Goal: Task Accomplishment & Management: Manage account settings

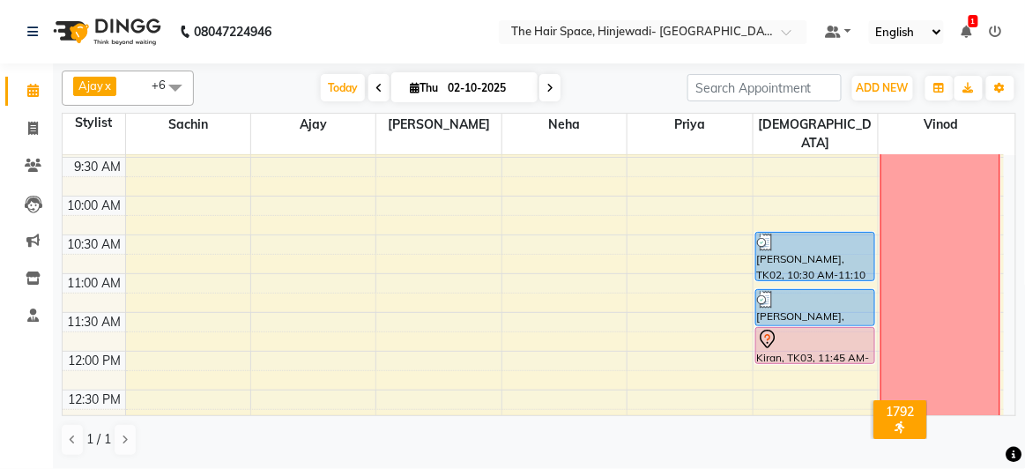
scroll to position [240, 0]
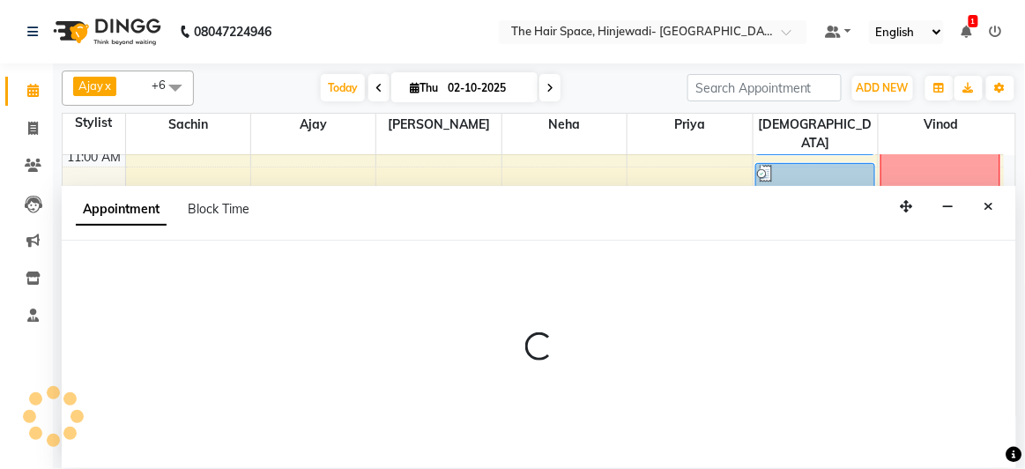
select select "84666"
select select "765"
select select "tentative"
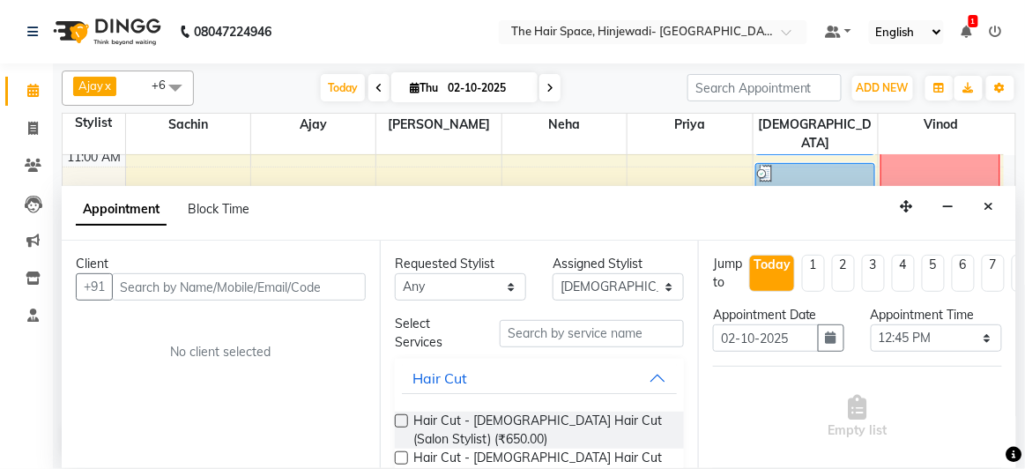
click at [267, 286] on input "text" at bounding box center [239, 286] width 254 height 27
type input "7620997695"
click at [302, 282] on span "Add Client" at bounding box center [329, 286] width 59 height 16
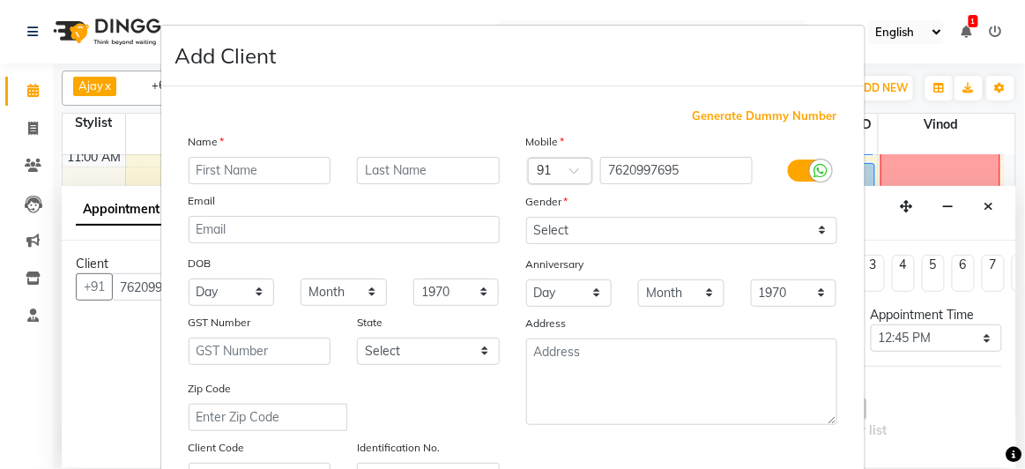
click at [288, 163] on input "text" at bounding box center [260, 170] width 143 height 27
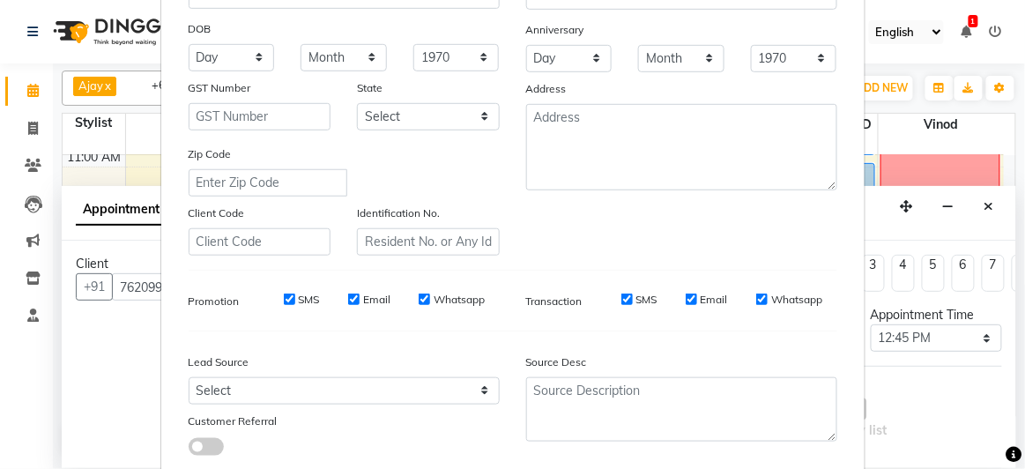
scroll to position [338, 0]
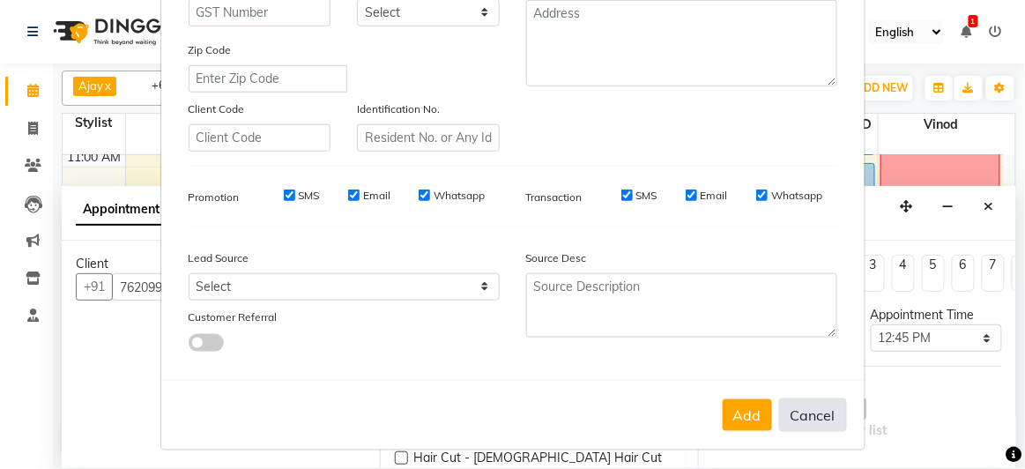
click at [787, 399] on button "Cancel" at bounding box center [813, 414] width 68 height 33
select select
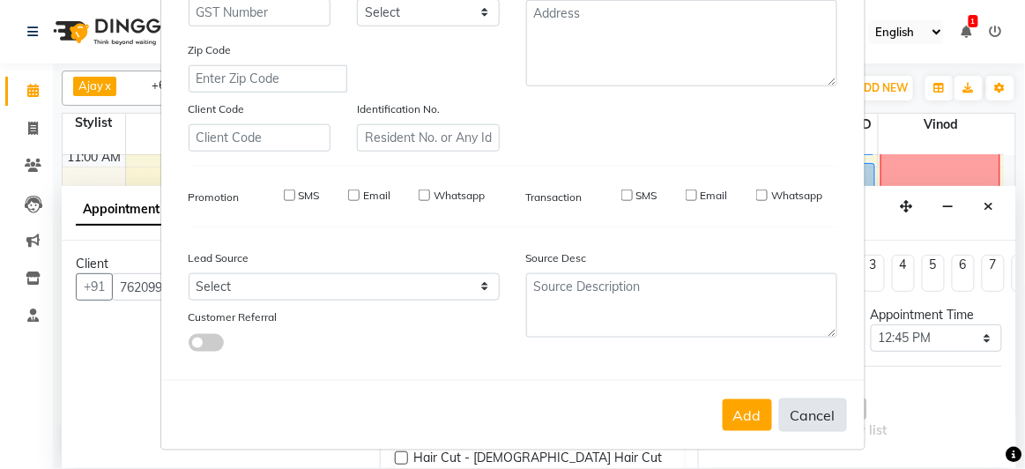
select select
checkbox input "false"
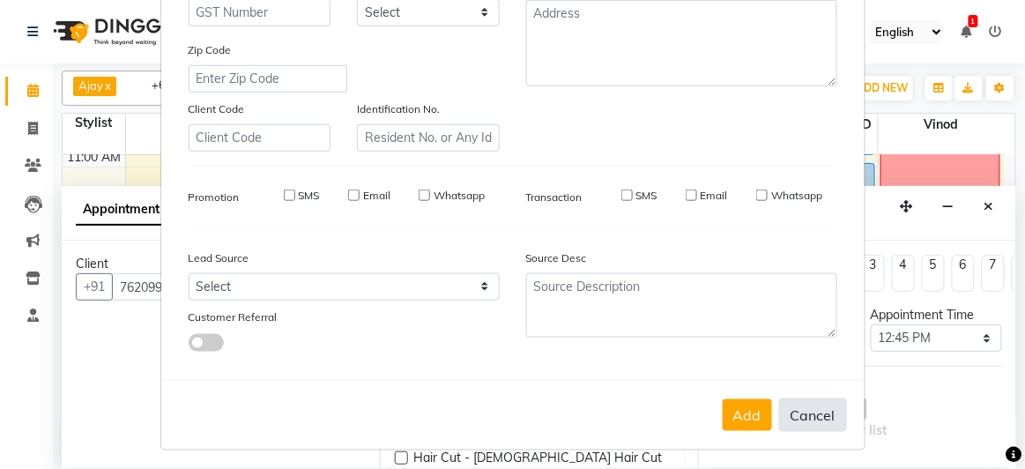
checkbox input "false"
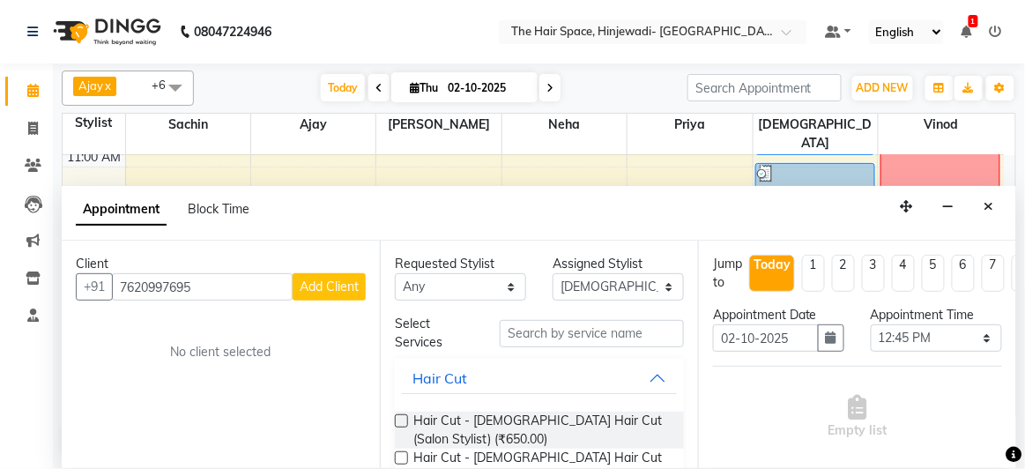
click at [331, 284] on span "Add Client" at bounding box center [329, 286] width 59 height 16
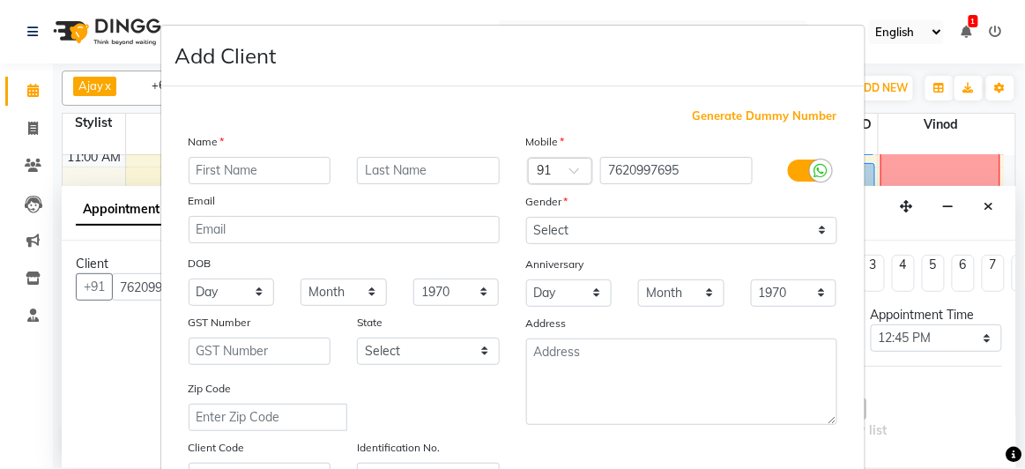
click at [271, 164] on input "text" at bounding box center [260, 170] width 143 height 27
type input "[PERSON_NAME]"
click at [374, 174] on input "text" at bounding box center [428, 170] width 143 height 27
type input "n"
click at [382, 171] on input "[PERSON_NAME]" at bounding box center [428, 170] width 143 height 27
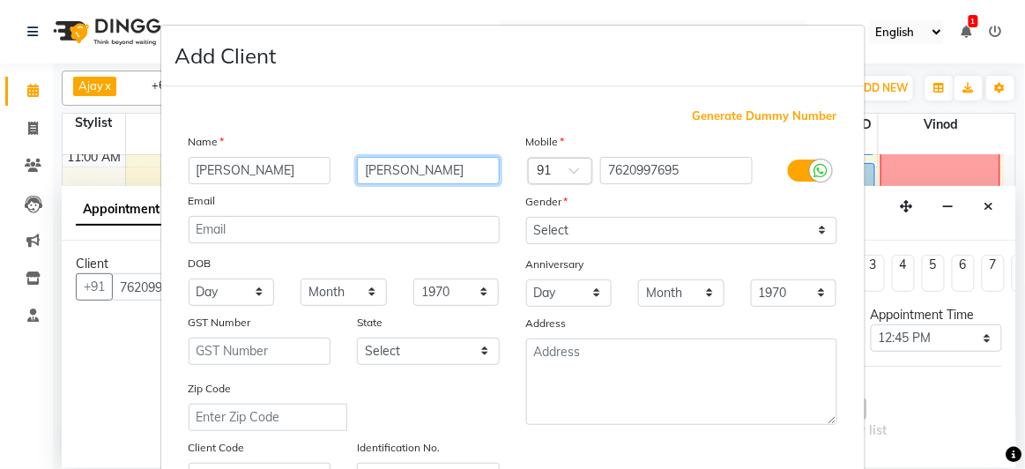
type input "[PERSON_NAME]"
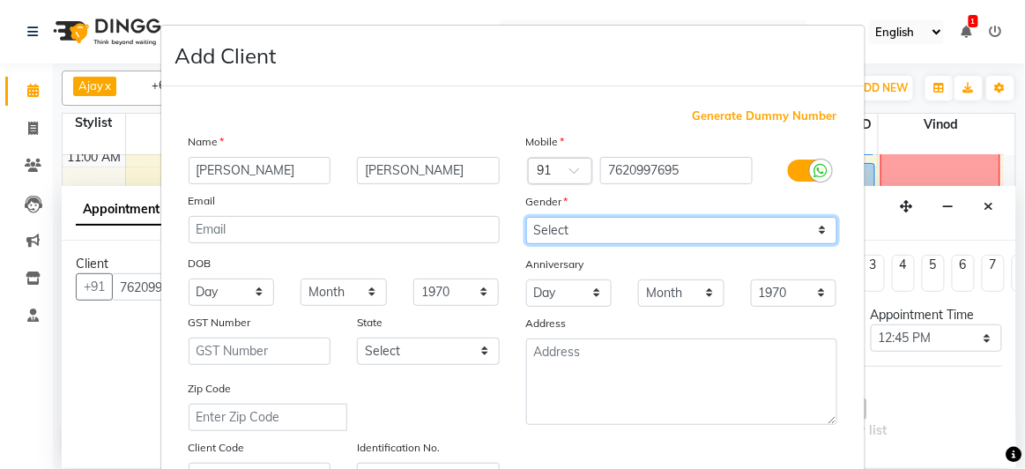
click at [553, 233] on select "Select [DEMOGRAPHIC_DATA] [DEMOGRAPHIC_DATA] Other Prefer Not To Say" at bounding box center [681, 230] width 311 height 27
select select "[DEMOGRAPHIC_DATA]"
click at [526, 217] on select "Select [DEMOGRAPHIC_DATA] [DEMOGRAPHIC_DATA] Other Prefer Not To Say" at bounding box center [681, 230] width 311 height 27
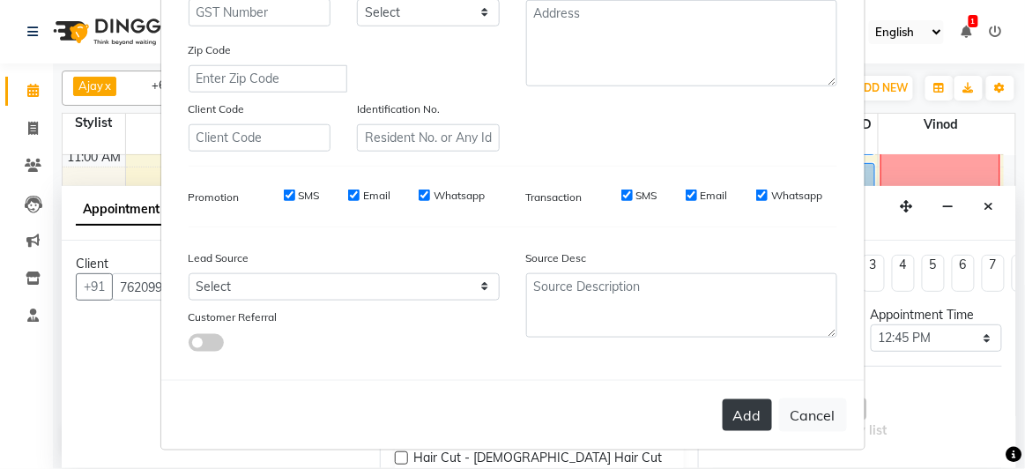
click at [745, 404] on button "Add" at bounding box center [747, 415] width 49 height 32
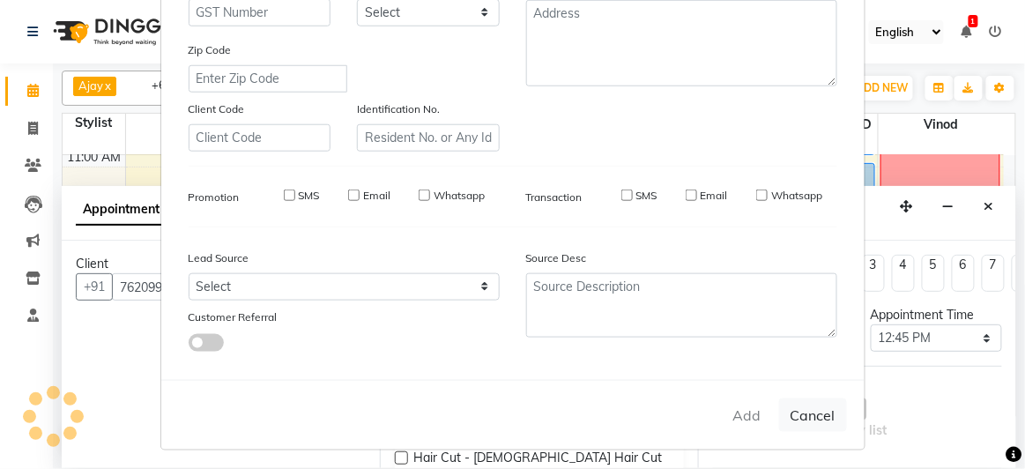
select select
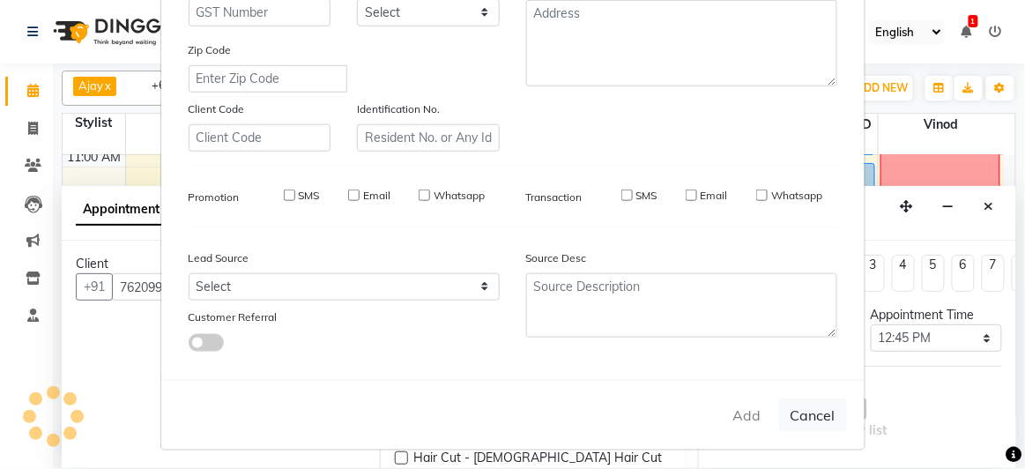
select select
checkbox input "false"
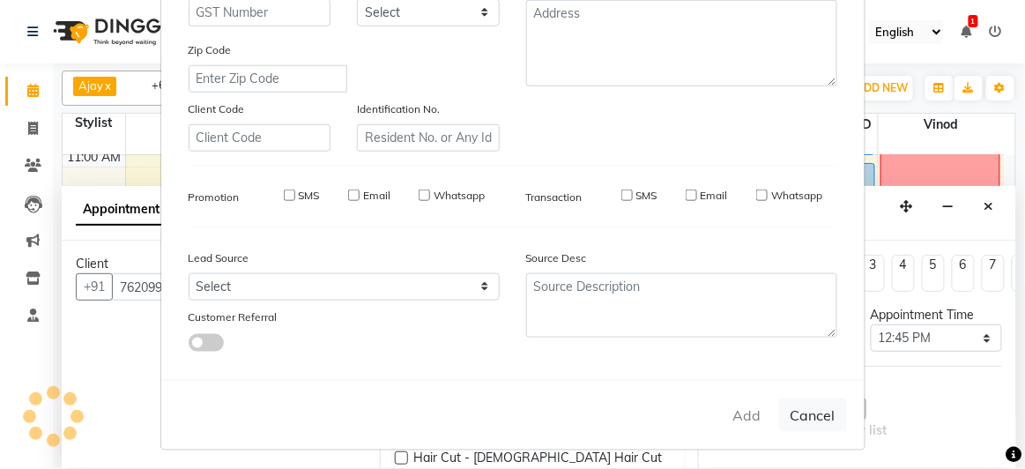
checkbox input "false"
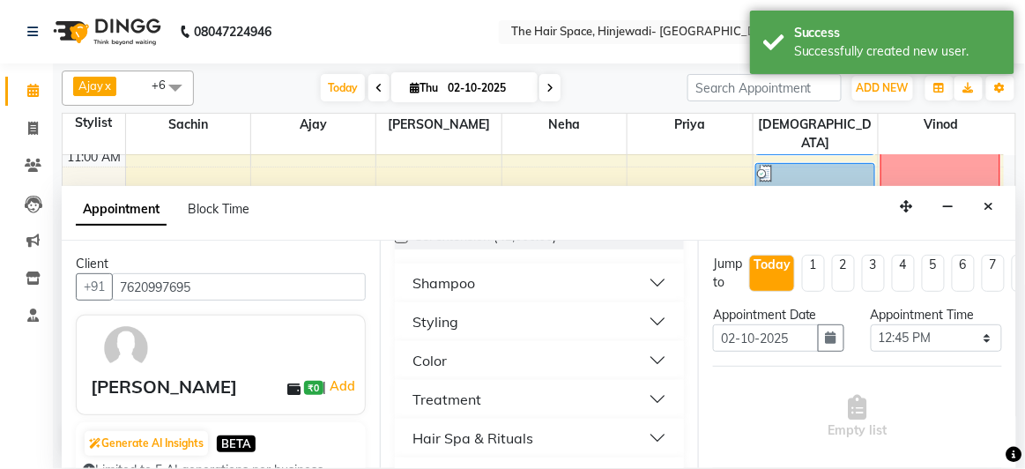
scroll to position [641, 0]
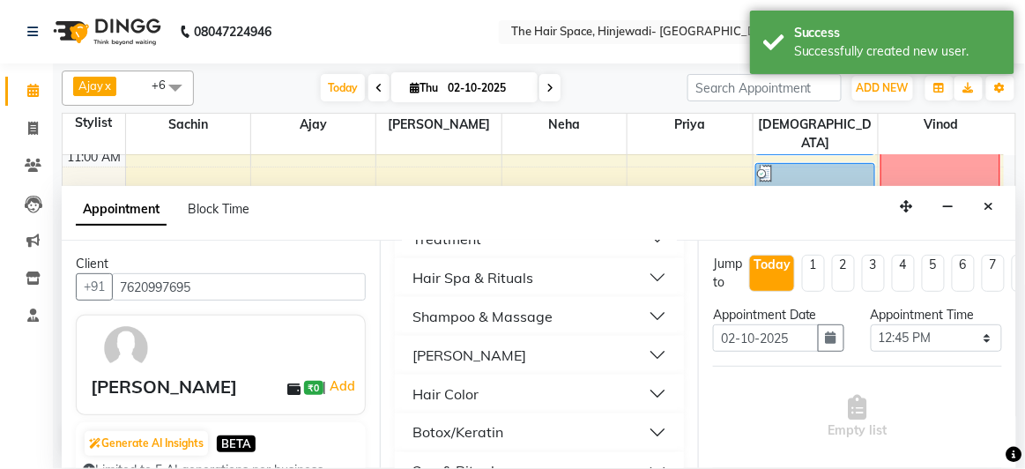
click at [446, 351] on div "[PERSON_NAME]" at bounding box center [469, 355] width 114 height 21
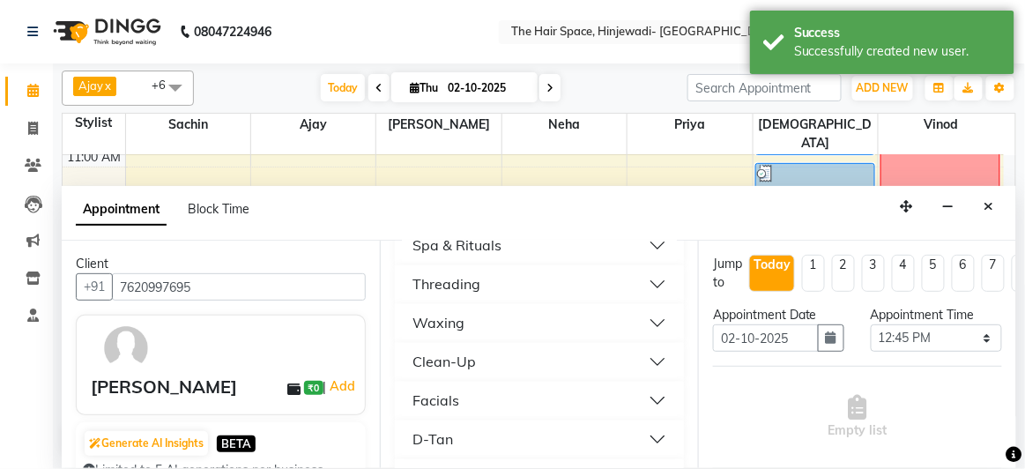
scroll to position [721, 0]
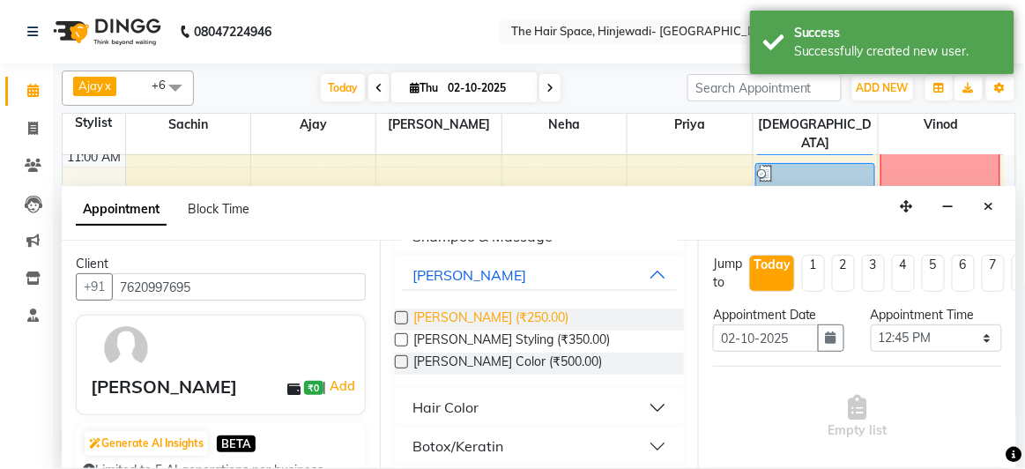
click at [478, 317] on span "[PERSON_NAME] (₹250.00)" at bounding box center [490, 319] width 155 height 22
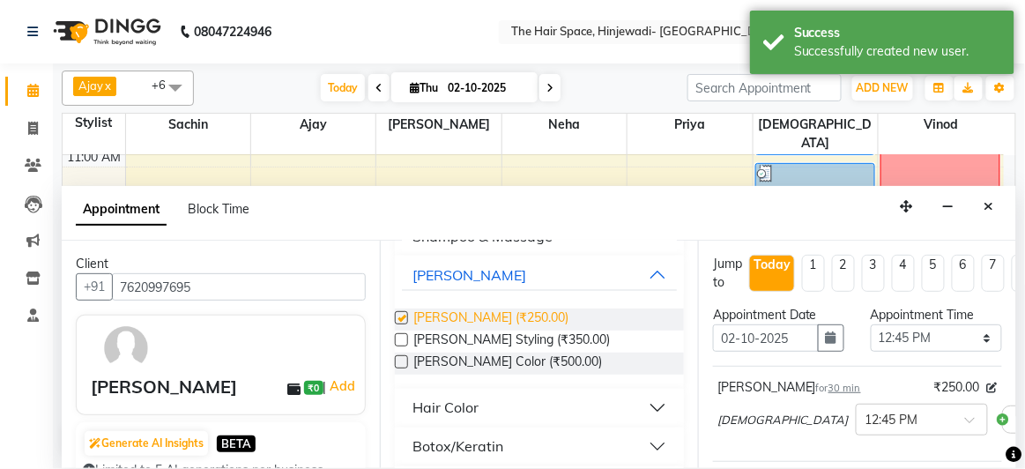
checkbox input "false"
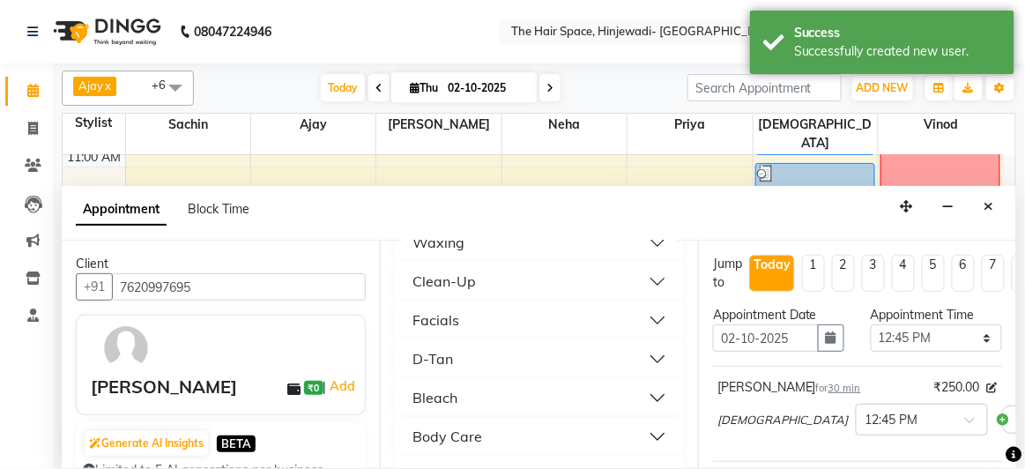
scroll to position [281, 0]
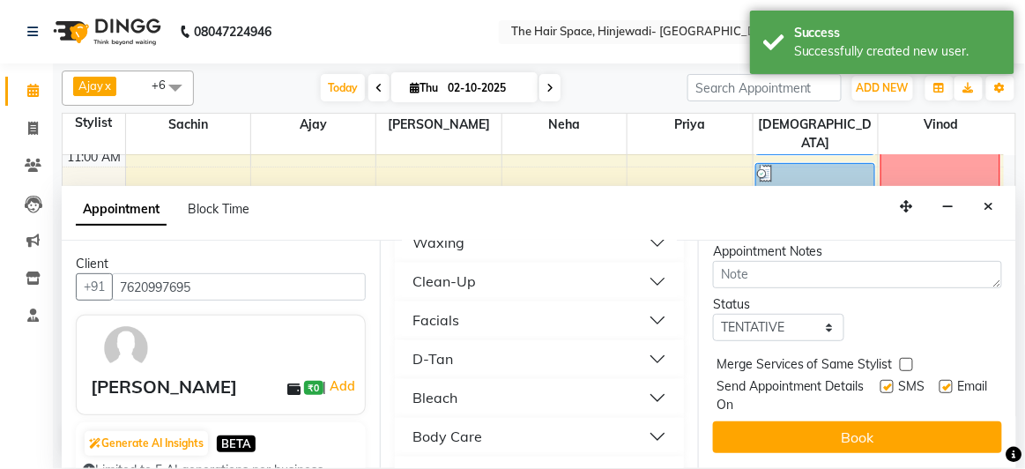
click at [880, 380] on label at bounding box center [886, 386] width 13 height 13
click at [880, 382] on input "checkbox" at bounding box center [885, 387] width 11 height 11
checkbox input "false"
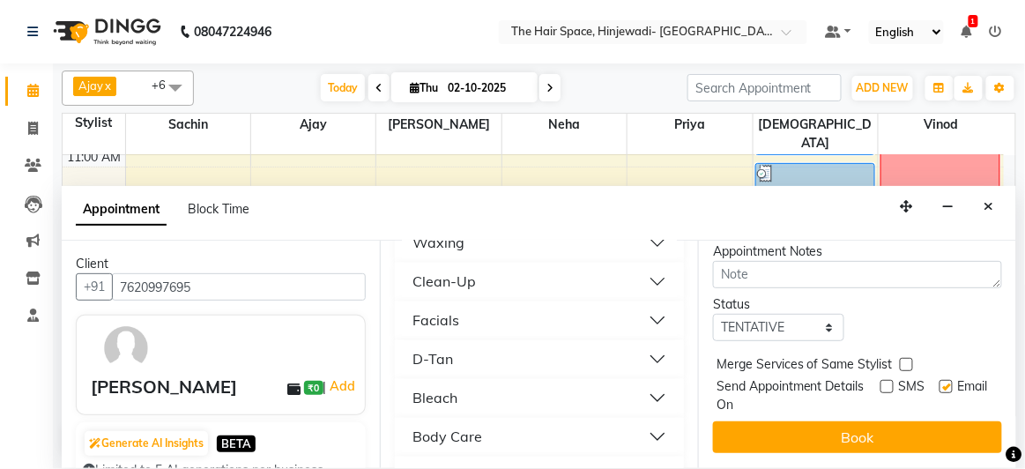
click at [939, 380] on label at bounding box center [945, 386] width 13 height 13
click at [939, 382] on input "checkbox" at bounding box center [944, 387] width 11 height 11
checkbox input "false"
click at [897, 425] on button "Book" at bounding box center [857, 437] width 289 height 32
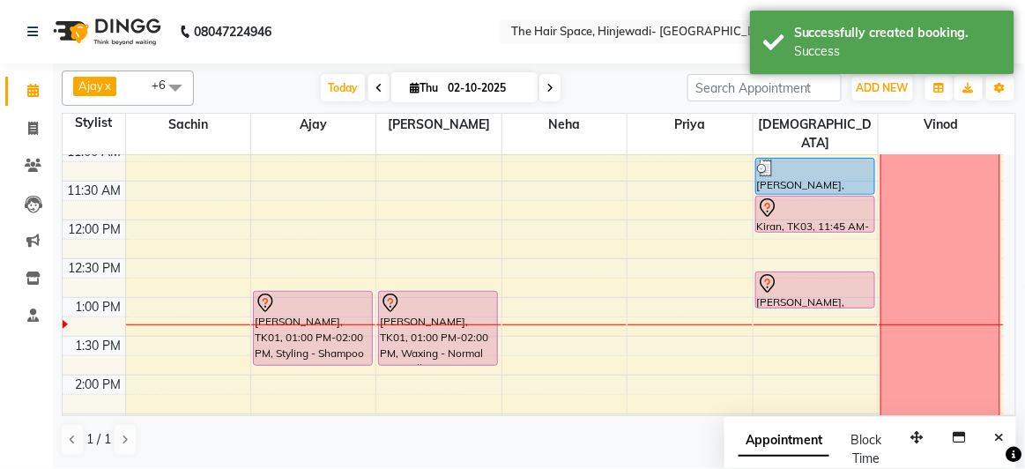
scroll to position [240, 0]
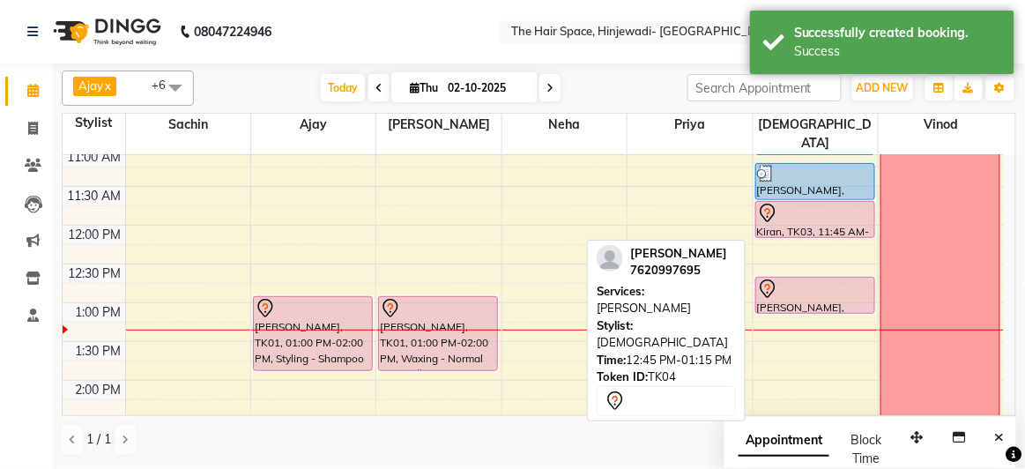
click at [804, 278] on div "[PERSON_NAME], TK04, 12:45 PM-01:15 PM, [PERSON_NAME]" at bounding box center [815, 295] width 118 height 35
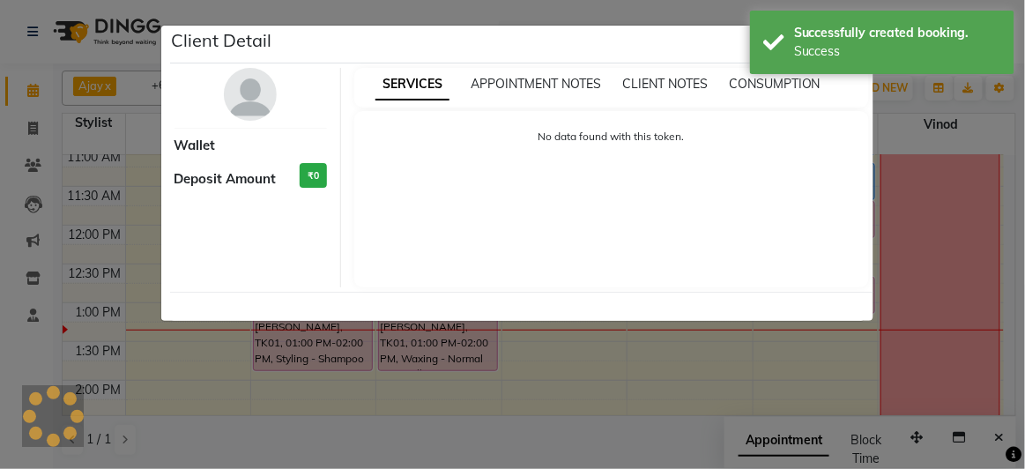
select select "7"
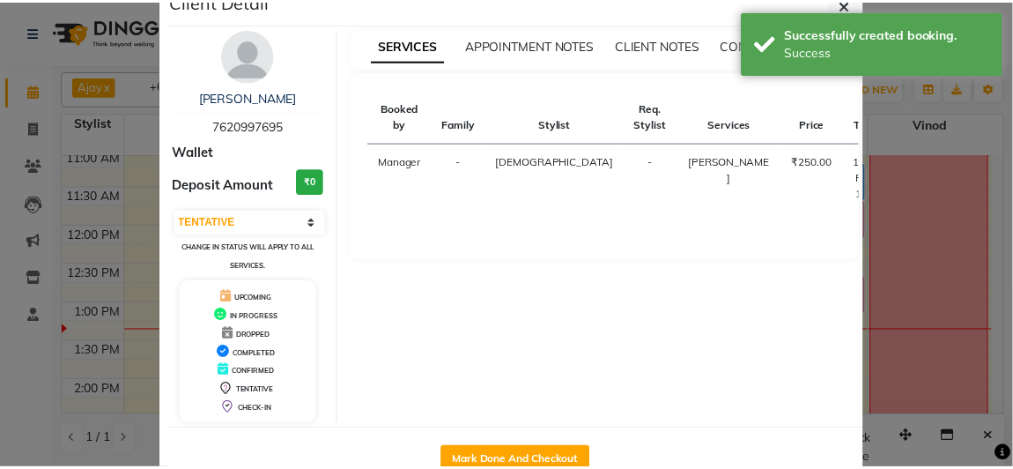
scroll to position [85, 0]
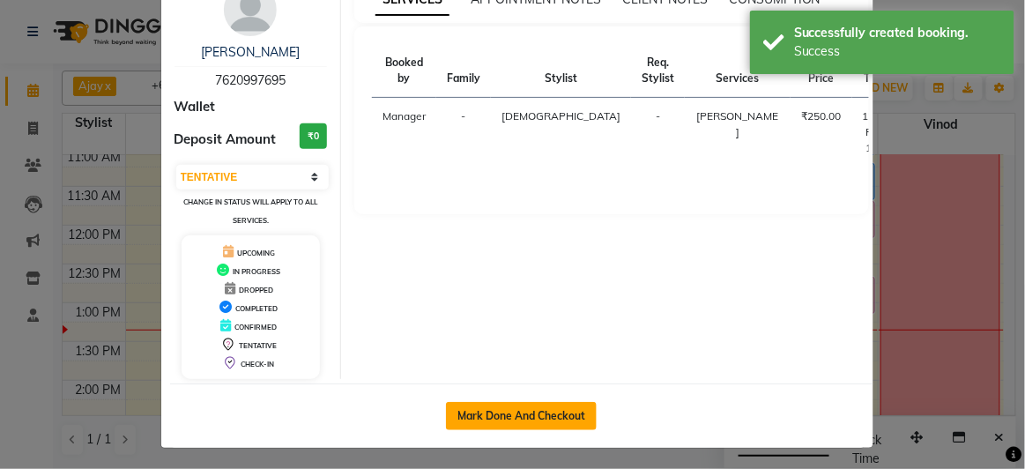
click at [524, 415] on button "Mark Done And Checkout" at bounding box center [521, 416] width 151 height 28
select select "6697"
select select "service"
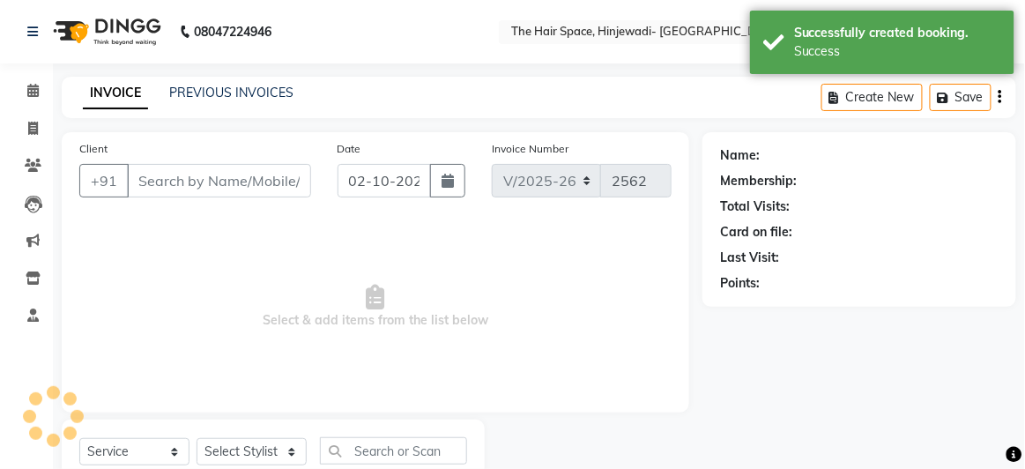
select select "3"
type input "7620997695"
select select "84666"
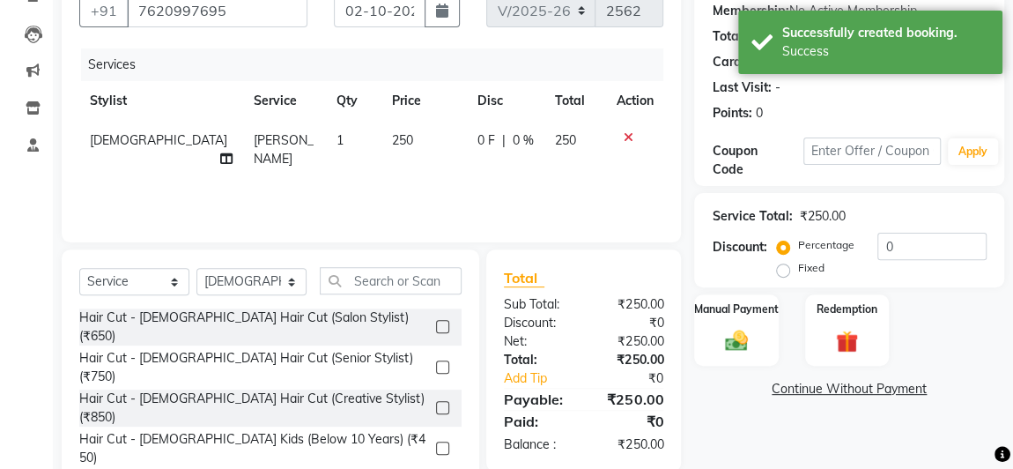
scroll to position [235, 0]
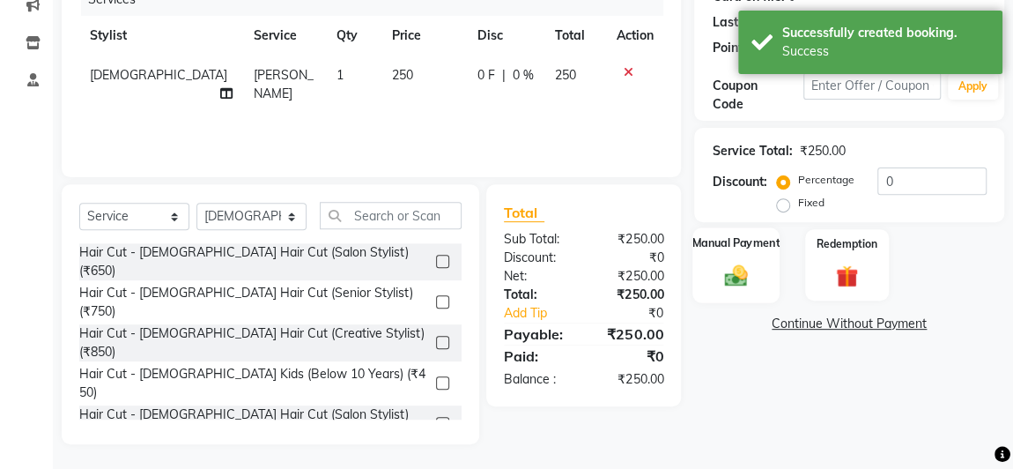
click at [726, 282] on img at bounding box center [736, 275] width 38 height 27
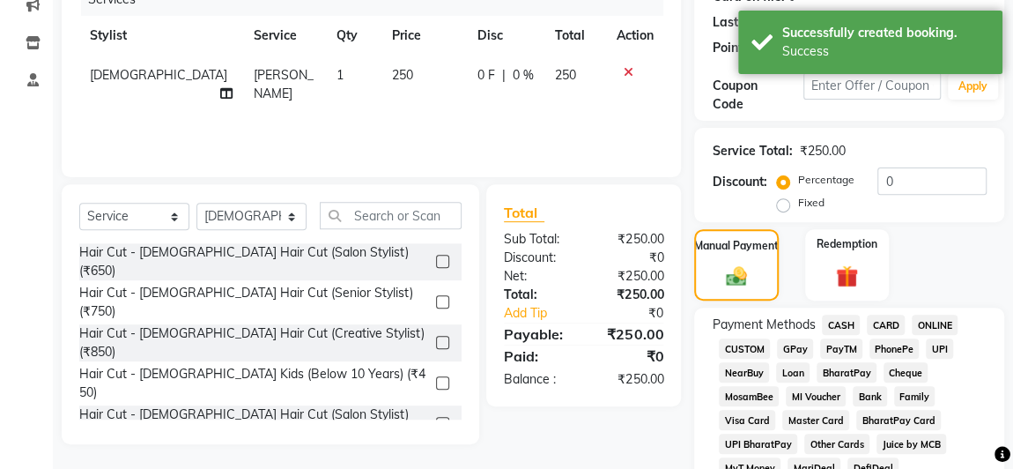
click at [787, 345] on span "GPay" at bounding box center [795, 348] width 36 height 20
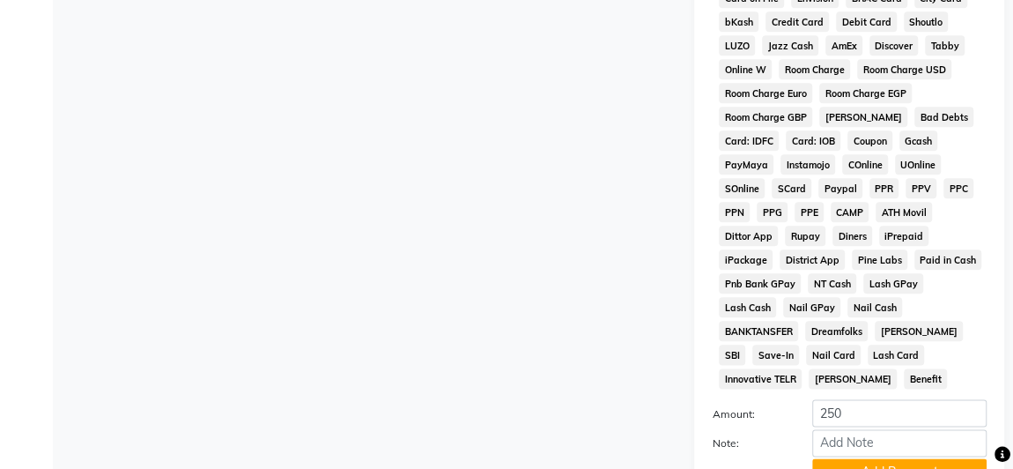
scroll to position [957, 0]
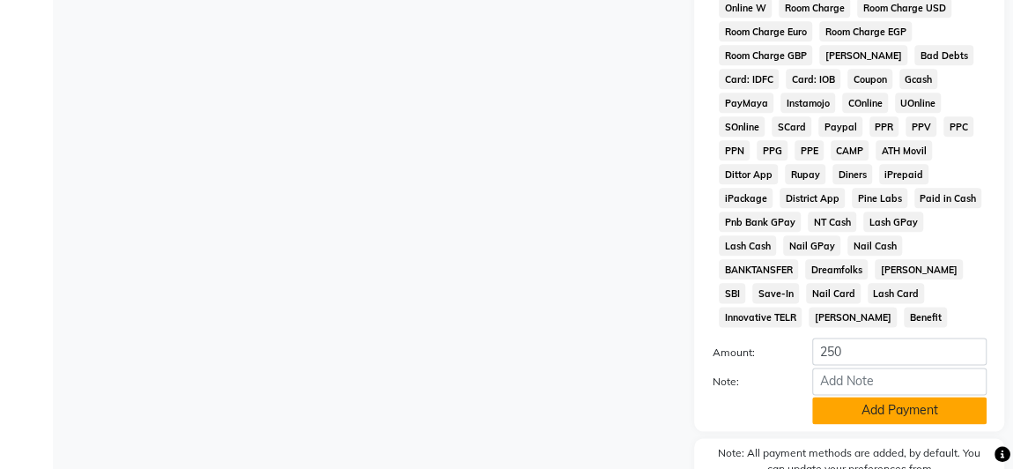
click at [871, 397] on button "Add Payment" at bounding box center [899, 410] width 174 height 27
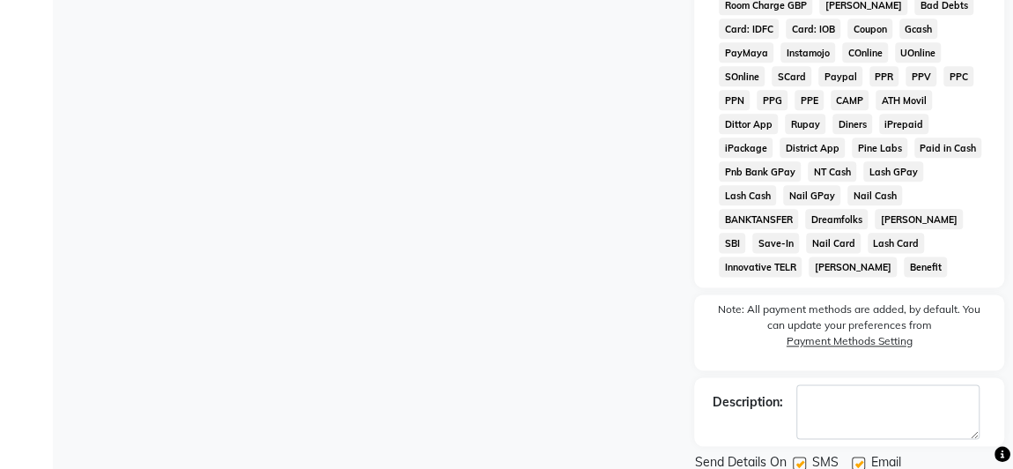
scroll to position [1044, 0]
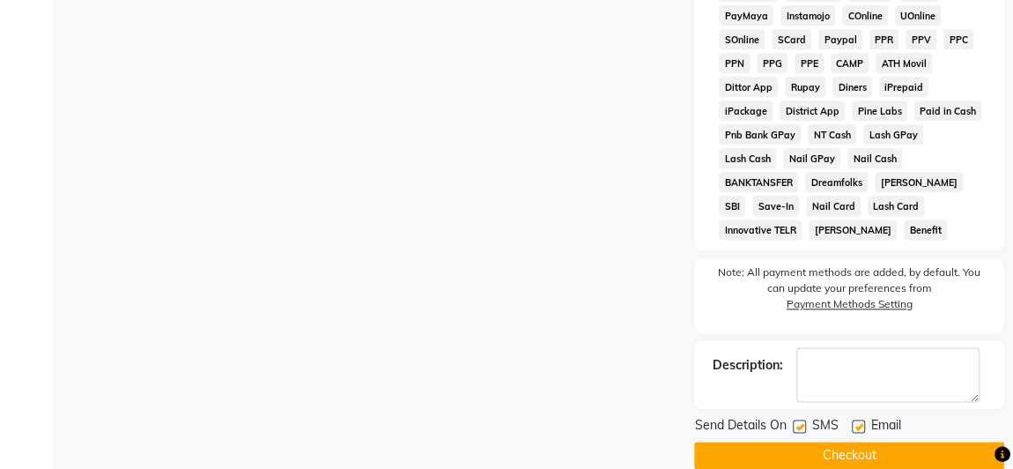
click at [799, 419] on label at bounding box center [799, 425] width 13 height 13
click at [799, 421] on input "checkbox" at bounding box center [798, 426] width 11 height 11
checkbox input "false"
click at [849, 441] on button "Checkout" at bounding box center [849, 454] width 310 height 27
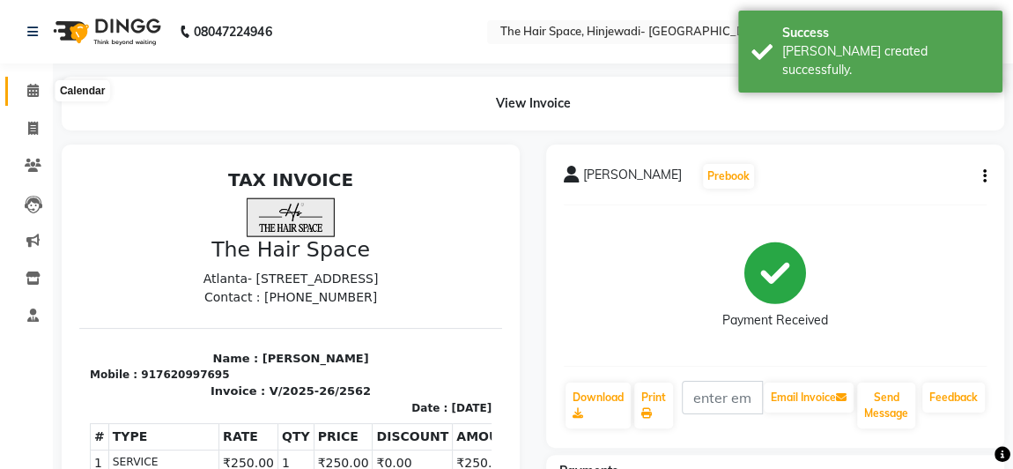
drag, startPoint x: 32, startPoint y: 81, endPoint x: 71, endPoint y: 85, distance: 39.8
click at [32, 81] on span at bounding box center [33, 91] width 31 height 20
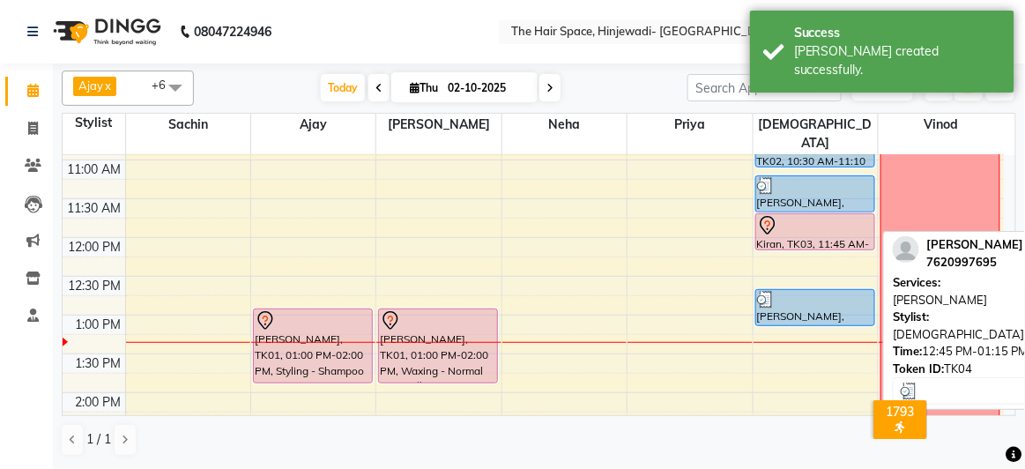
scroll to position [240, 0]
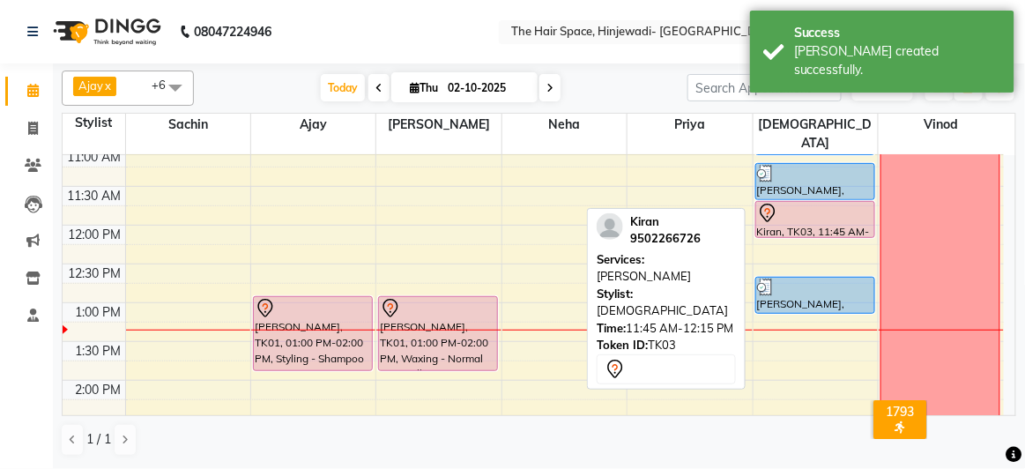
click at [789, 203] on div at bounding box center [815, 213] width 116 height 21
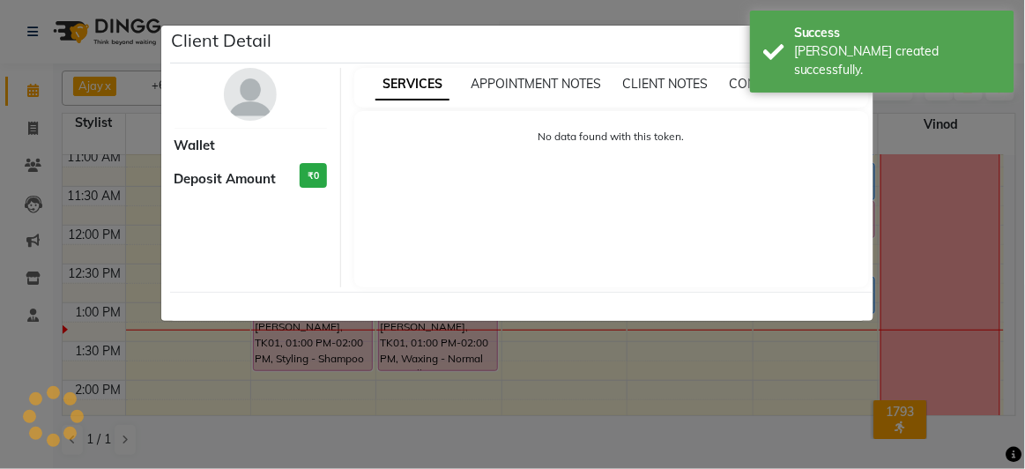
select select "7"
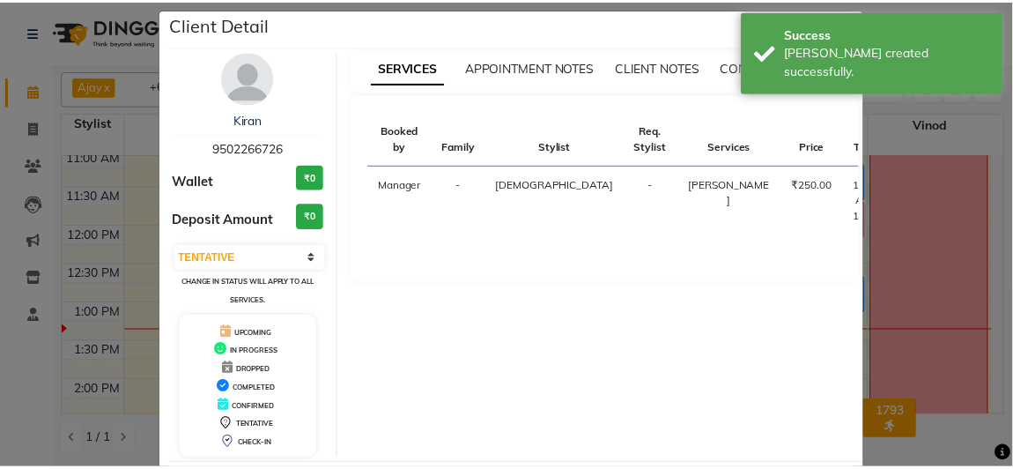
scroll to position [97, 0]
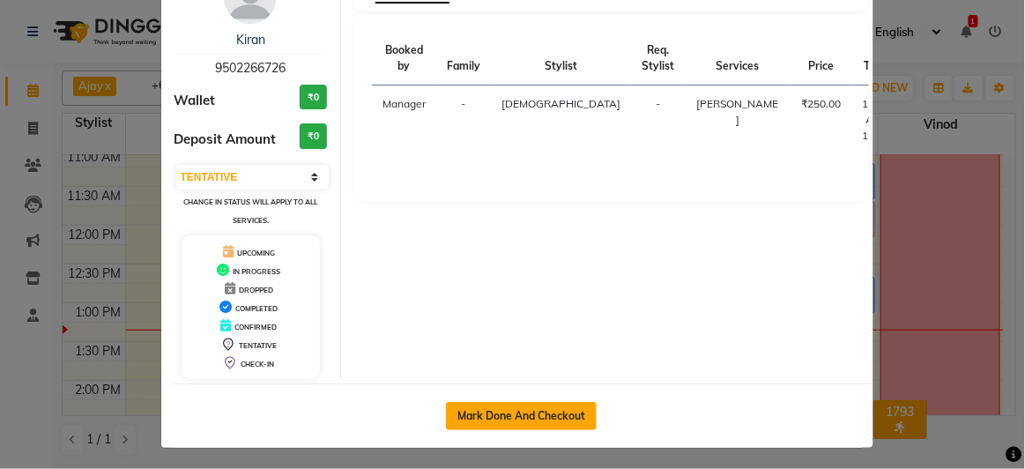
click at [547, 405] on button "Mark Done And Checkout" at bounding box center [521, 416] width 151 height 28
select select "6697"
select select "service"
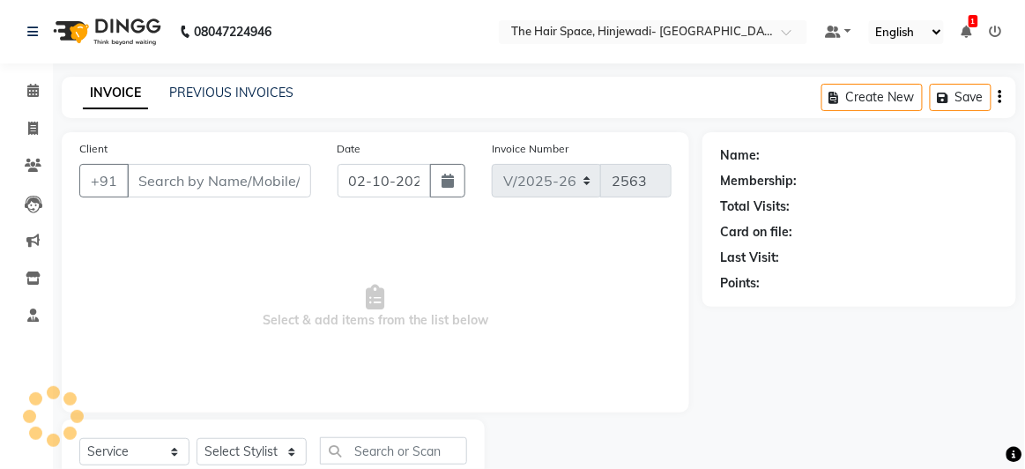
select select "3"
type input "9502266726"
select select "84666"
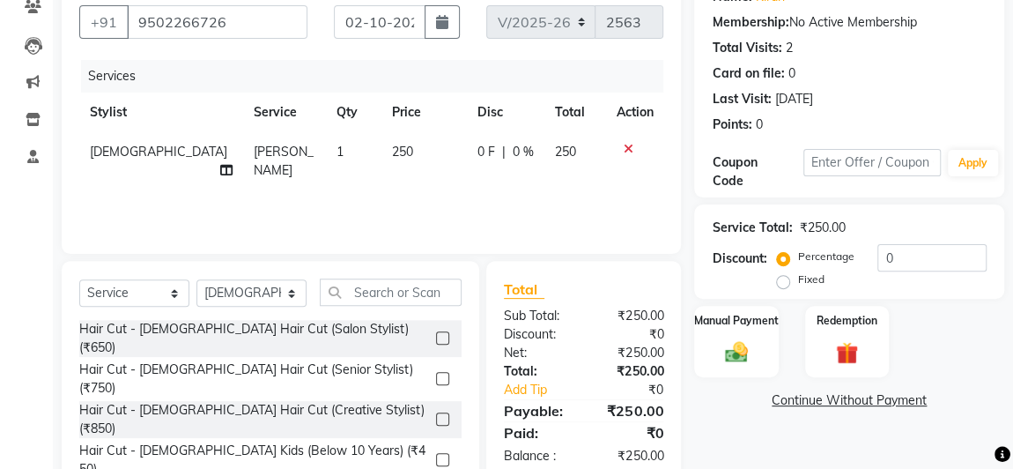
scroll to position [159, 0]
click at [399, 293] on input "text" at bounding box center [391, 291] width 142 height 27
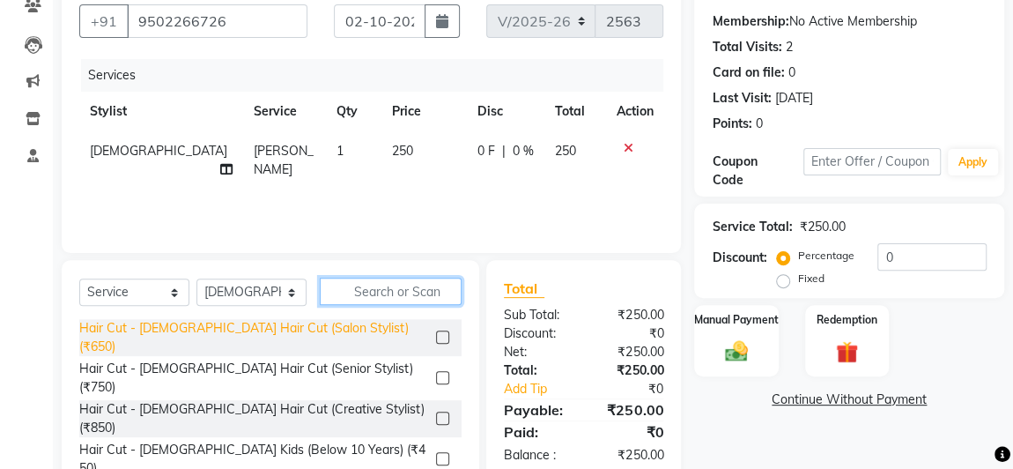
scroll to position [79, 0]
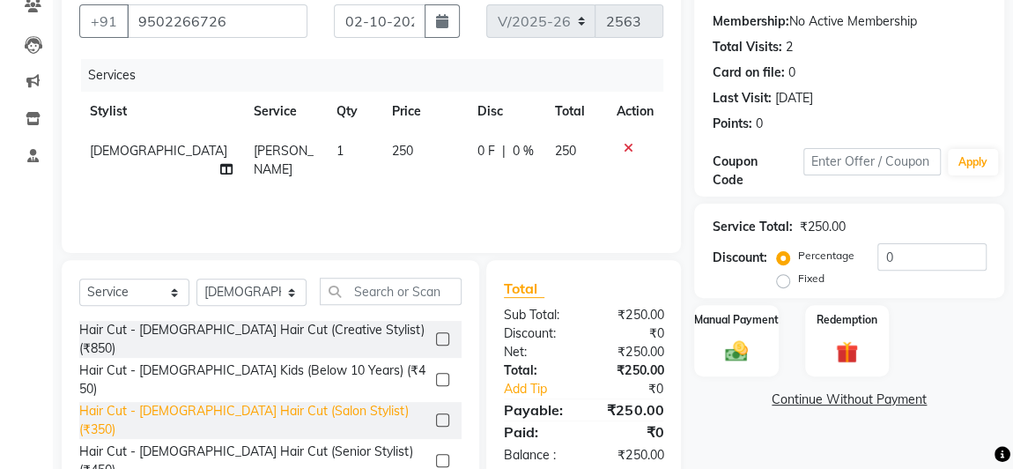
click at [293, 402] on div "Hair Cut - [DEMOGRAPHIC_DATA] Hair Cut (Salon Stylist) (₹350)" at bounding box center [254, 420] width 350 height 37
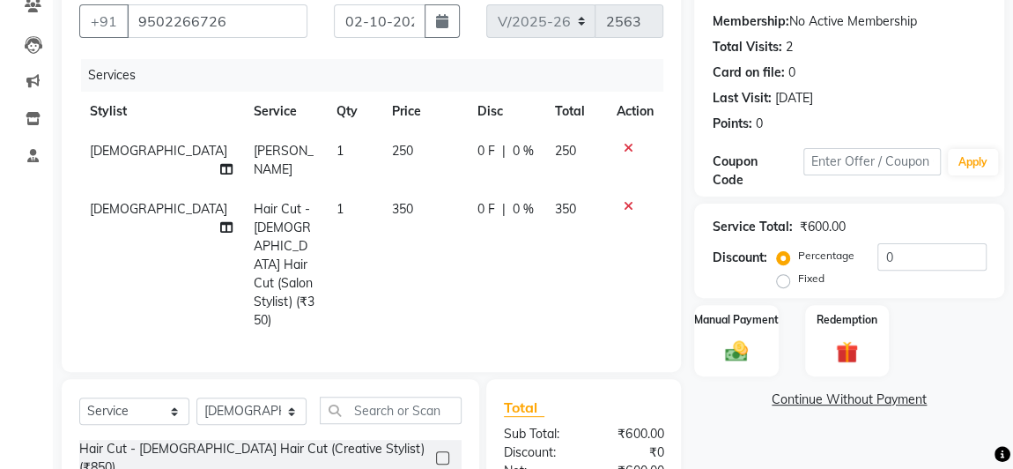
checkbox input "false"
click at [730, 322] on label "Manual Payment" at bounding box center [737, 318] width 88 height 17
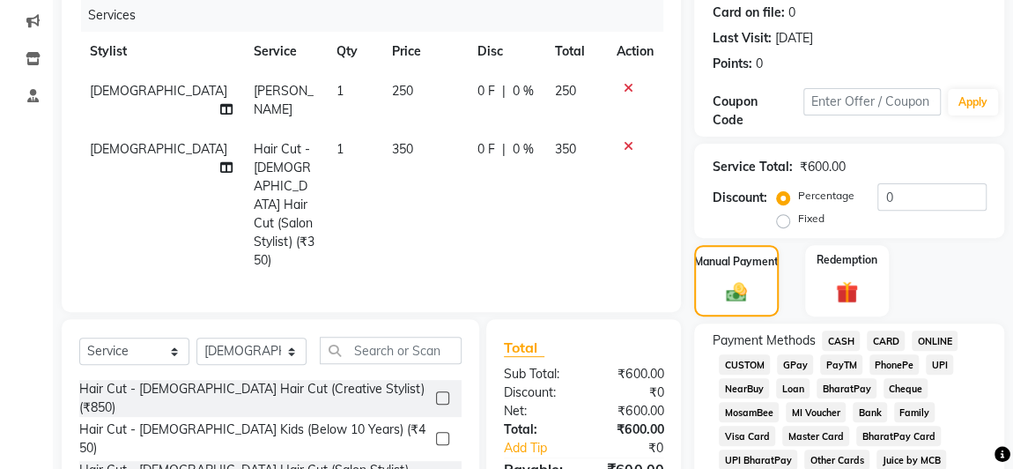
scroll to position [320, 0]
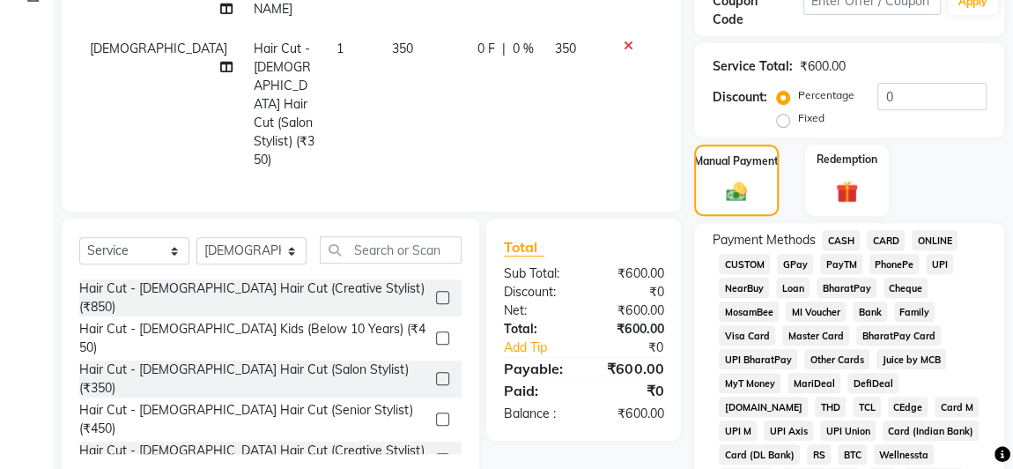
click at [793, 263] on span "GPay" at bounding box center [795, 264] width 36 height 20
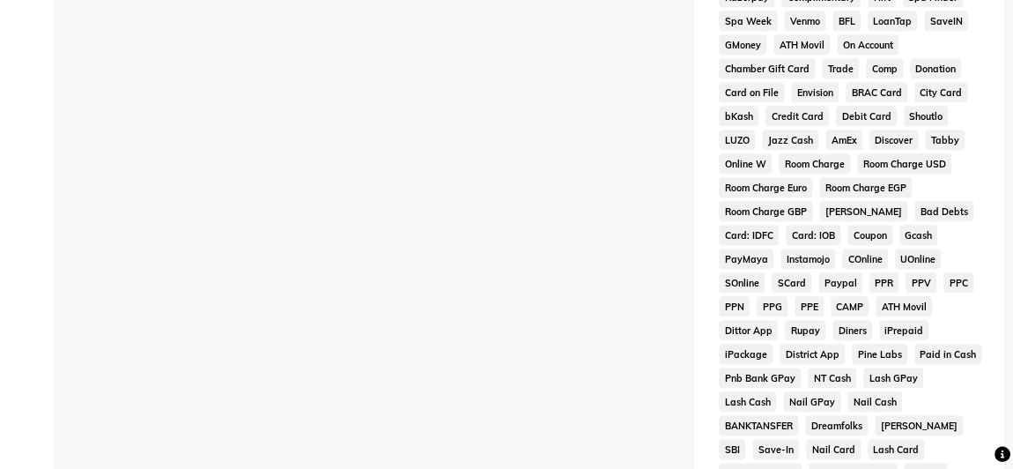
scroll to position [1038, 0]
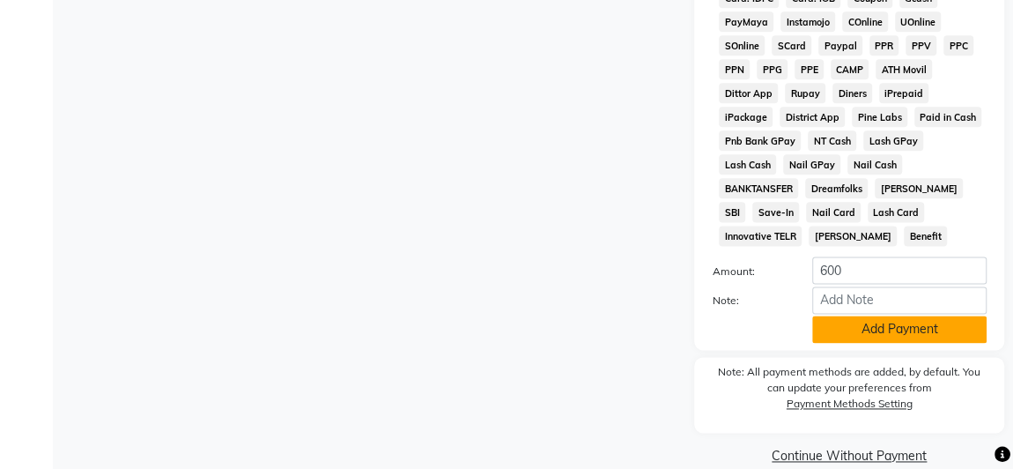
click at [869, 315] on button "Add Payment" at bounding box center [899, 328] width 174 height 27
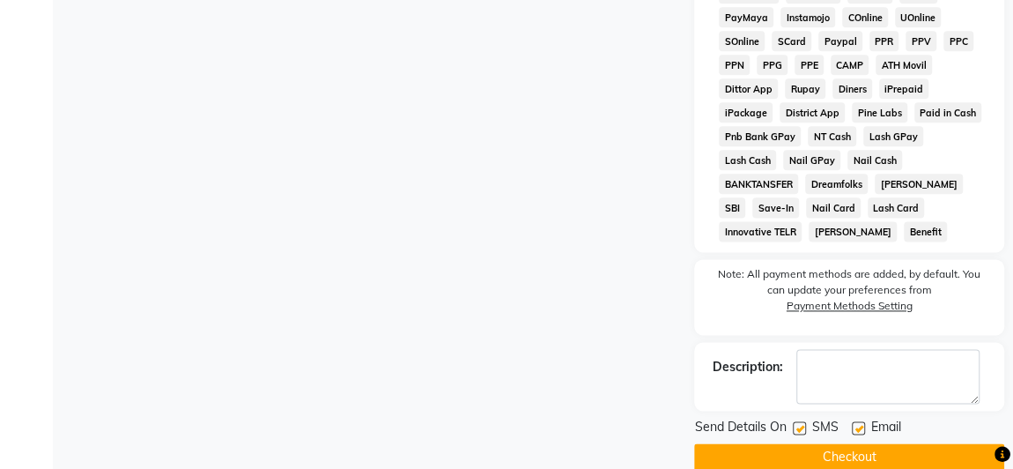
scroll to position [1044, 0]
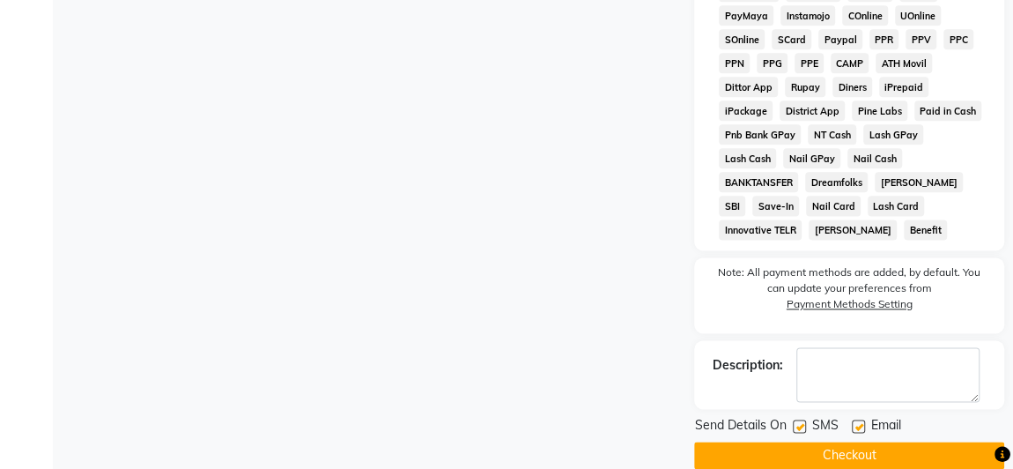
click at [796, 419] on label at bounding box center [799, 425] width 13 height 13
click at [796, 421] on input "checkbox" at bounding box center [798, 426] width 11 height 11
checkbox input "false"
click at [804, 441] on button "Checkout" at bounding box center [849, 454] width 310 height 27
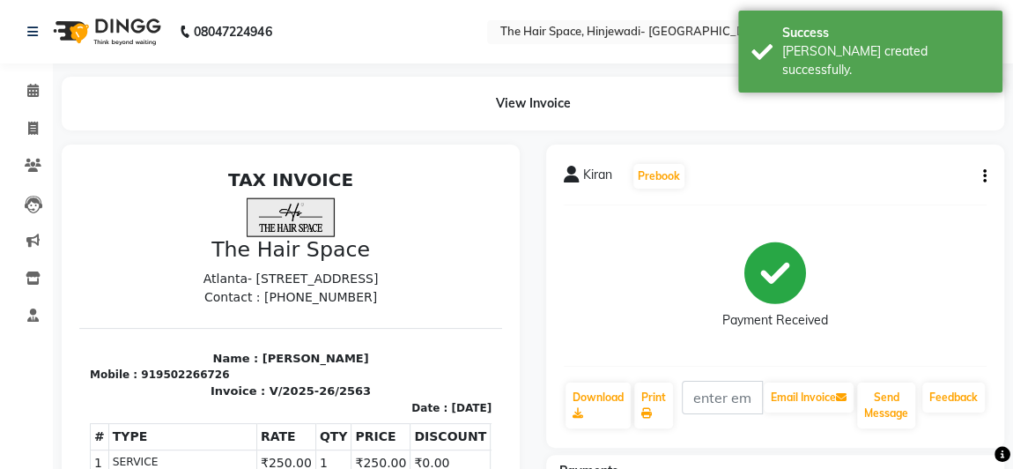
click at [32, 75] on li "Calendar" at bounding box center [26, 91] width 53 height 38
drag, startPoint x: 33, startPoint y: 82, endPoint x: 98, endPoint y: 95, distance: 65.7
click at [33, 82] on span at bounding box center [33, 91] width 31 height 20
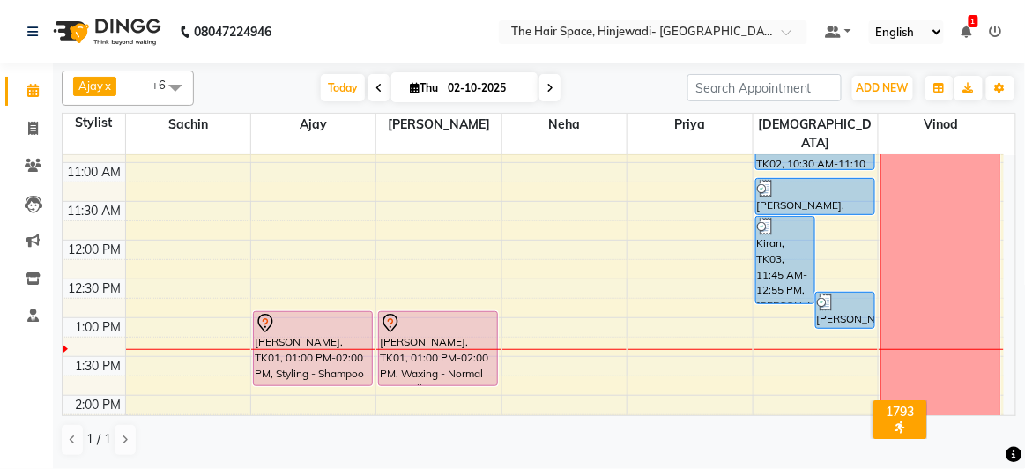
scroll to position [240, 0]
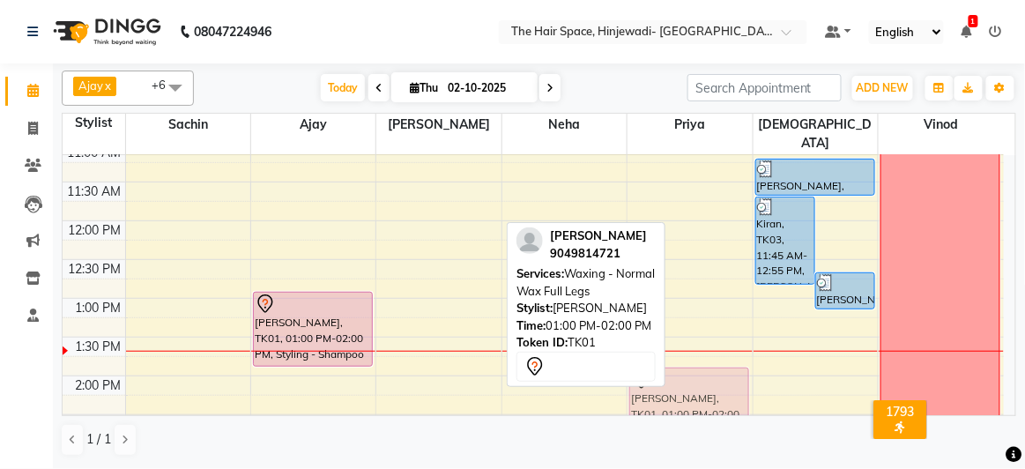
drag, startPoint x: 460, startPoint y: 299, endPoint x: 690, endPoint y: 377, distance: 243.0
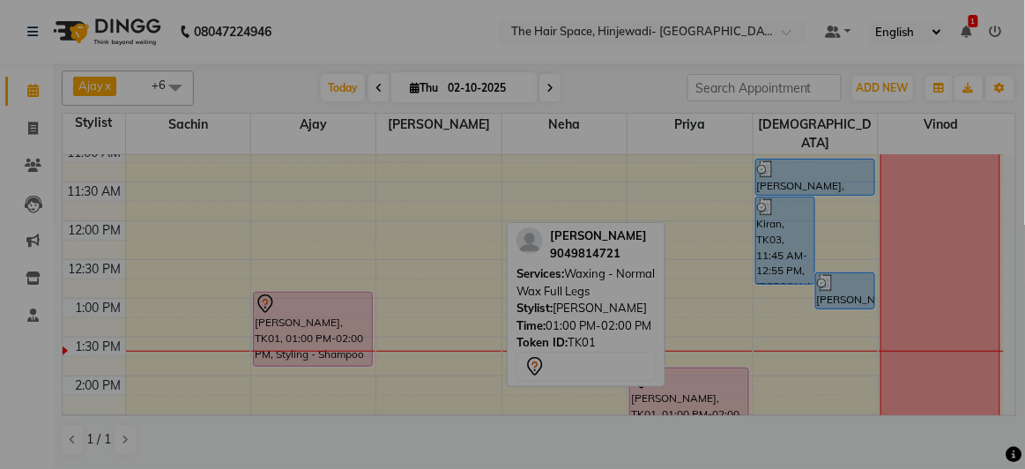
scroll to position [245, 0]
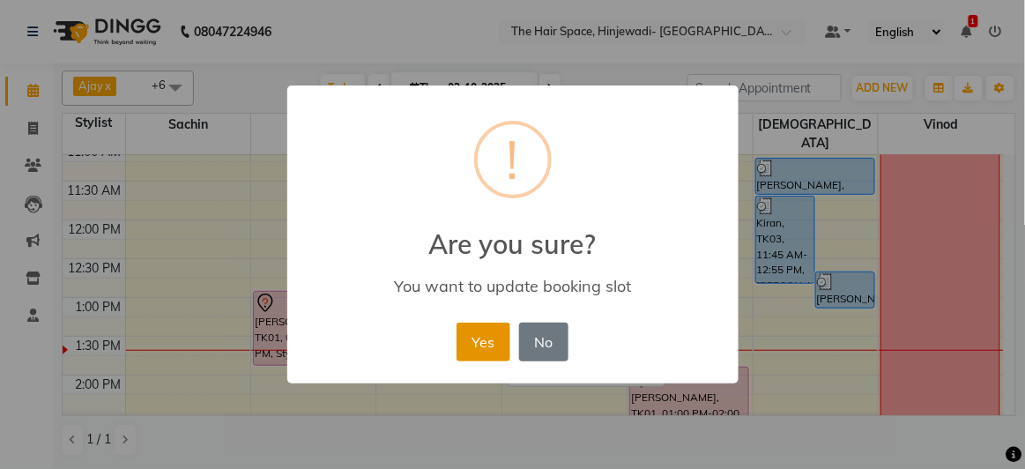
click at [466, 339] on button "Yes" at bounding box center [483, 341] width 54 height 39
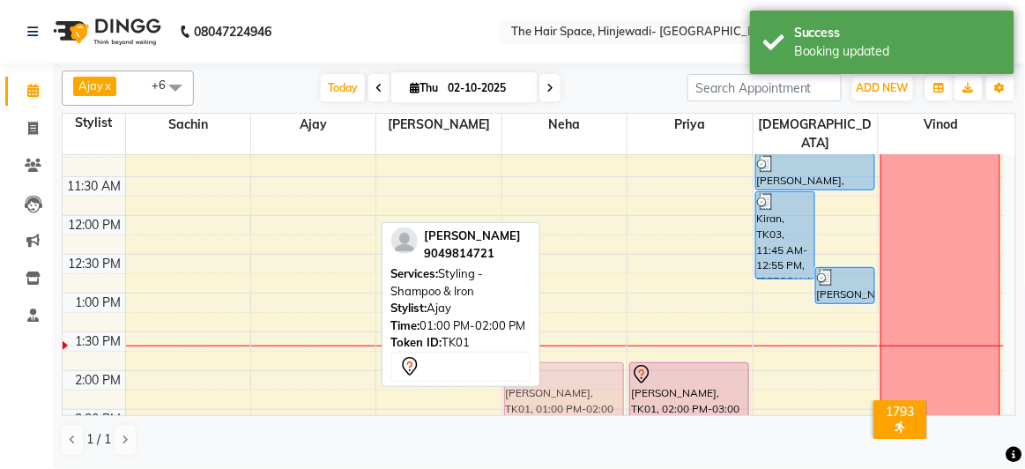
drag, startPoint x: 313, startPoint y: 308, endPoint x: 577, endPoint y: 380, distance: 274.0
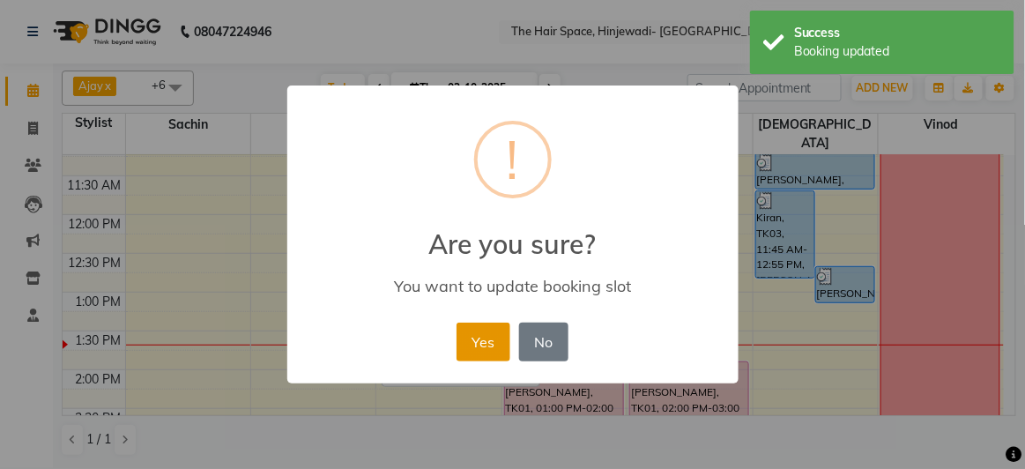
click at [481, 355] on button "Yes" at bounding box center [483, 341] width 54 height 39
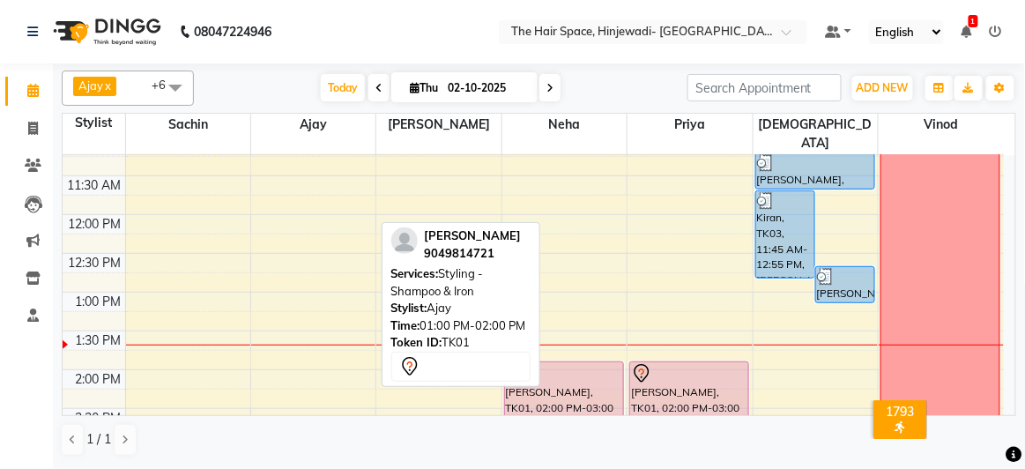
click at [227, 89] on div "[DATE] [DATE]" at bounding box center [441, 88] width 476 height 26
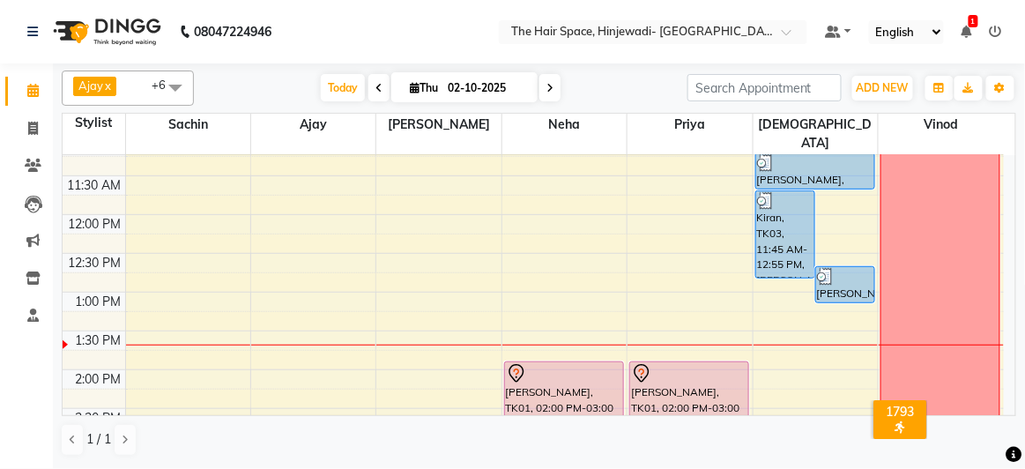
click at [262, 80] on div "[DATE] [DATE]" at bounding box center [441, 88] width 476 height 26
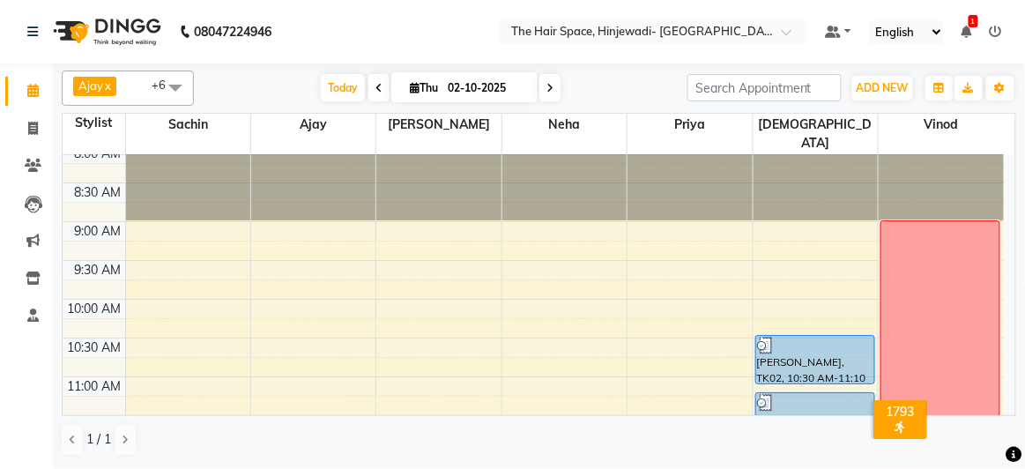
scroll to position [0, 0]
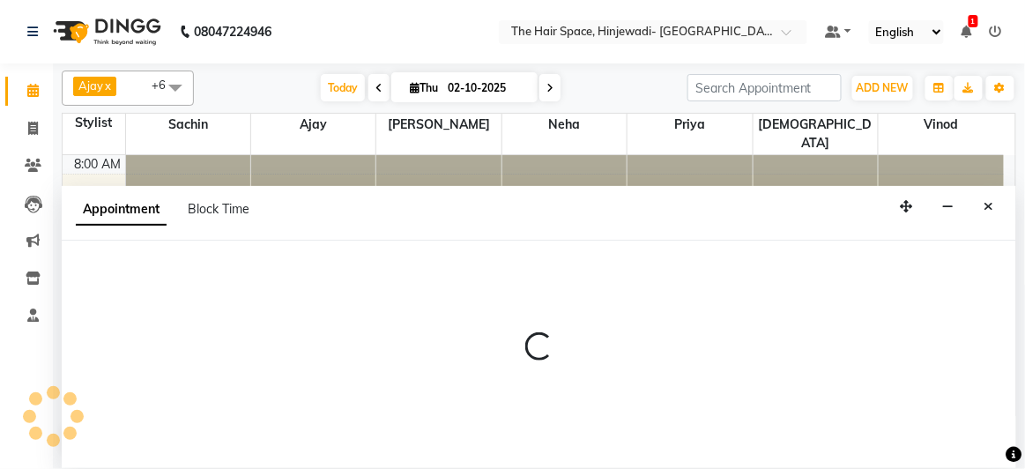
select select "62842"
select select "555"
select select "tentative"
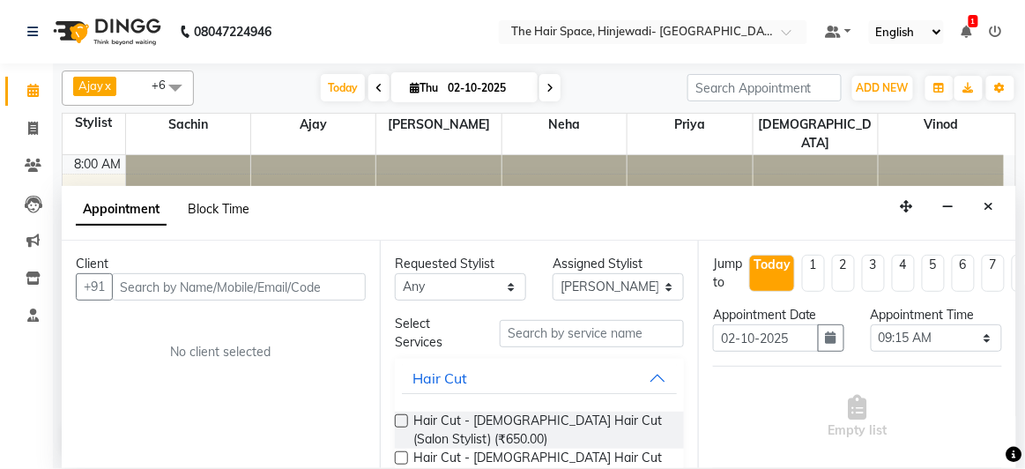
click at [219, 203] on span "Block Time" at bounding box center [219, 209] width 62 height 16
select select "62842"
select select "555"
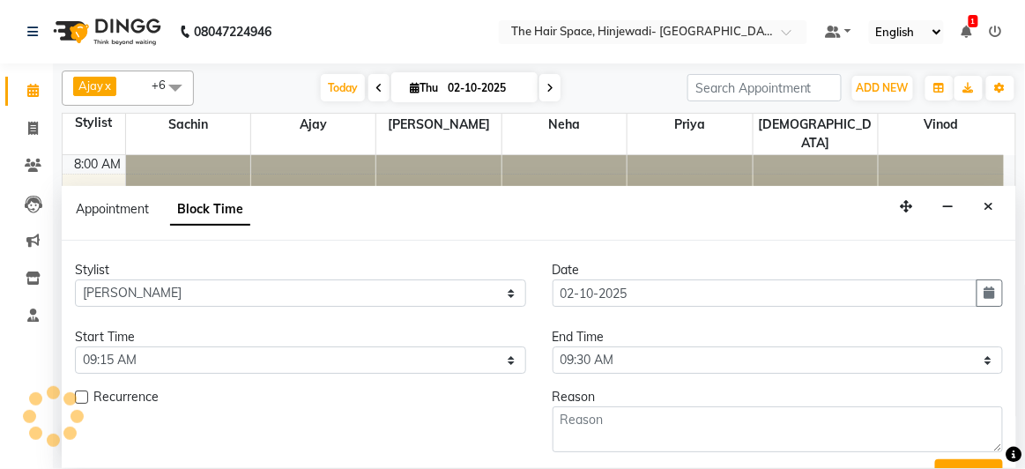
scroll to position [381, 0]
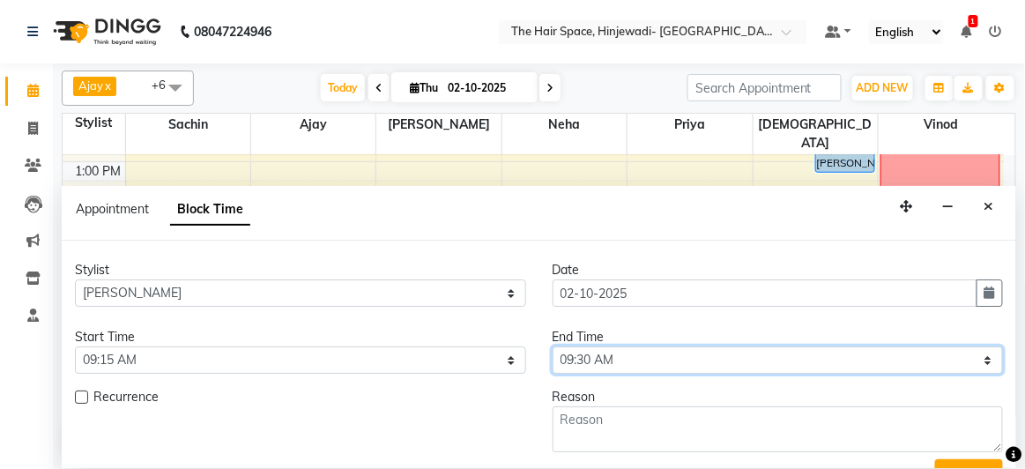
click at [615, 353] on select "Select 09:00 AM 09:15 AM 09:30 AM 09:45 AM 10:00 AM 10:15 AM 10:30 AM 10:45 AM …" at bounding box center [777, 359] width 451 height 27
click at [552, 346] on select "Select 09:00 AM 09:15 AM 09:30 AM 09:45 AM 10:00 AM 10:15 AM 10:30 AM 10:45 AM …" at bounding box center [777, 359] width 451 height 27
select select "540"
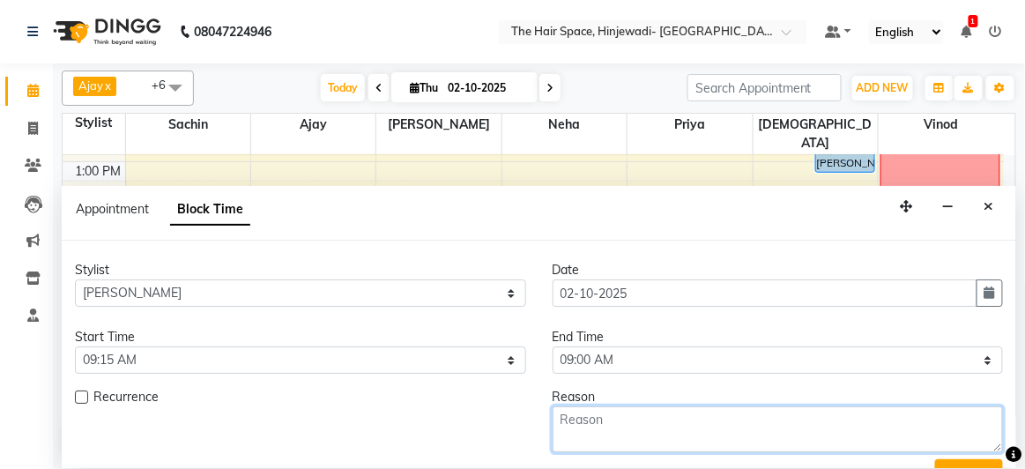
click at [623, 427] on textarea at bounding box center [777, 429] width 451 height 46
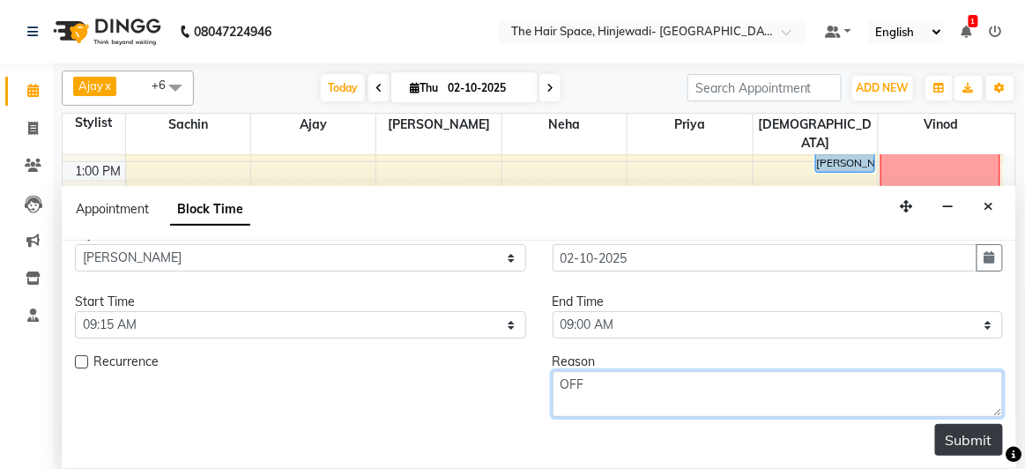
type textarea "OFF"
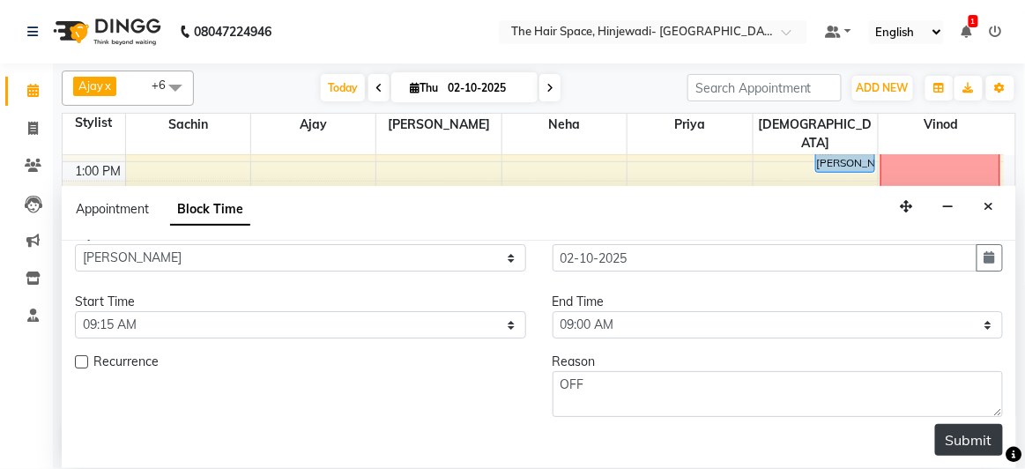
click at [952, 431] on button "Submit" at bounding box center [969, 440] width 68 height 32
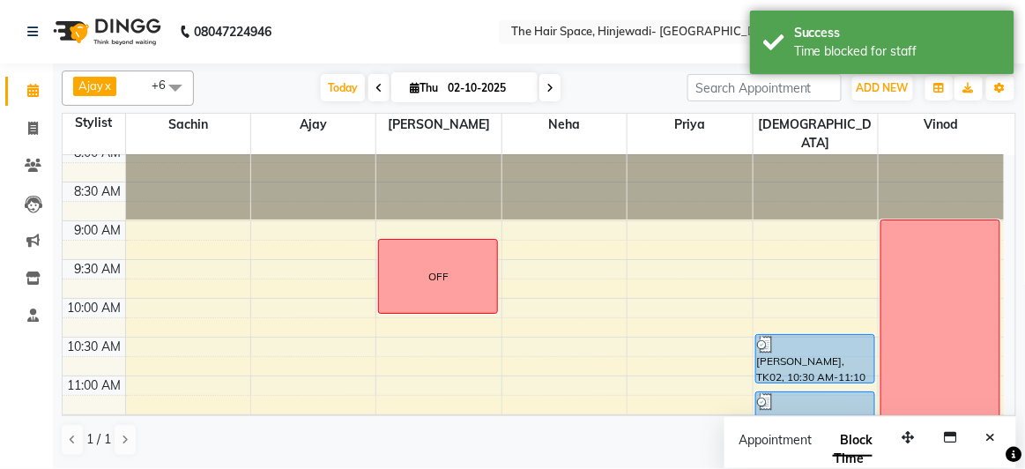
scroll to position [0, 0]
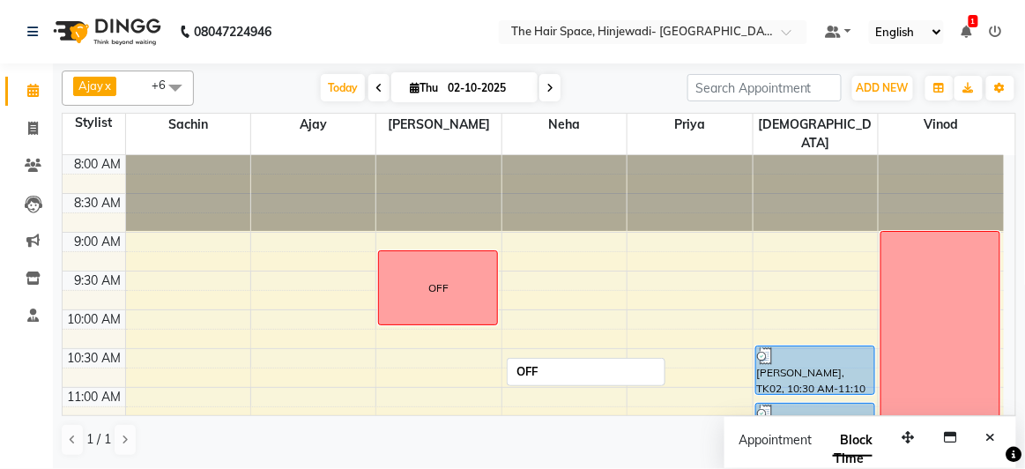
click at [452, 267] on div "OFF" at bounding box center [438, 287] width 118 height 73
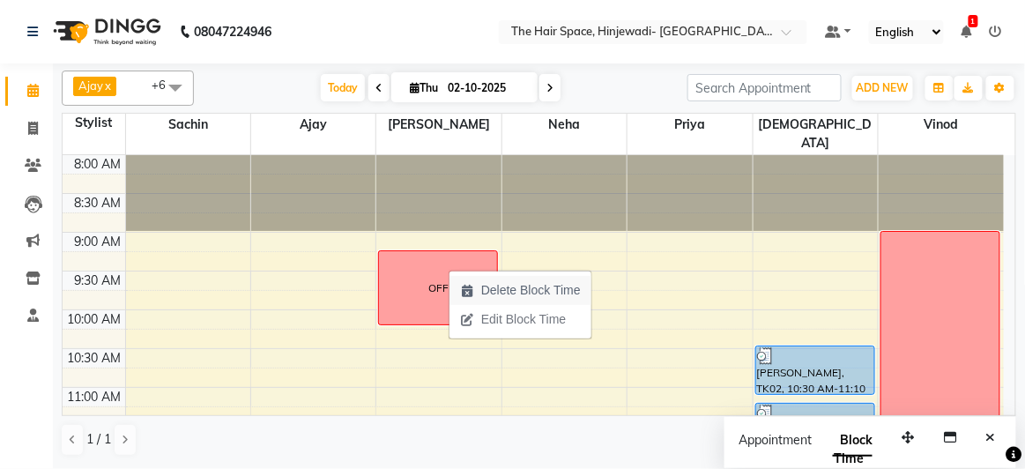
click at [485, 285] on span "Delete Block Time" at bounding box center [531, 290] width 100 height 19
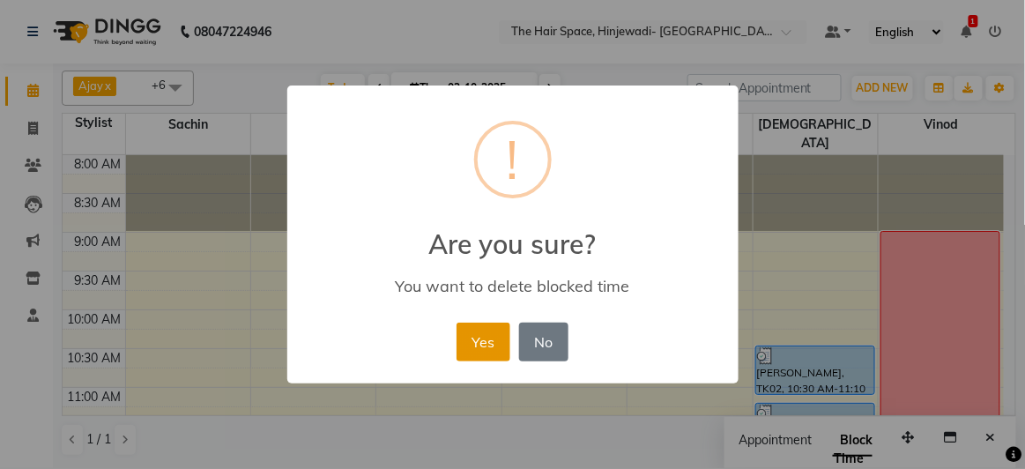
click at [494, 342] on button "Yes" at bounding box center [483, 341] width 54 height 39
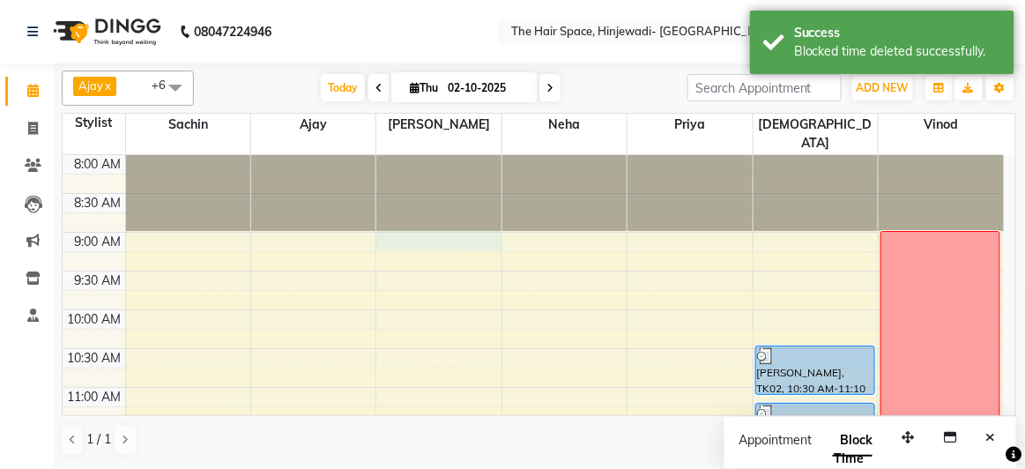
select select "62842"
select select "540"
select select "tentative"
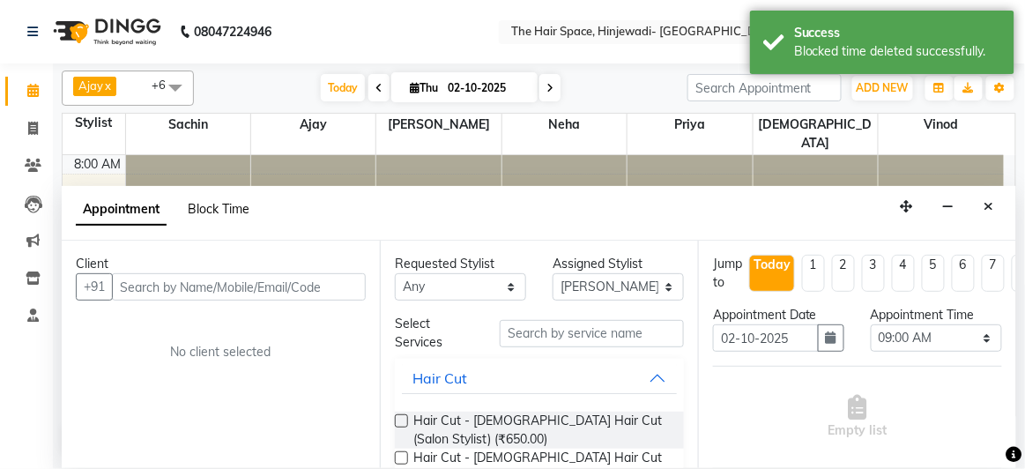
click at [219, 202] on span "Block Time" at bounding box center [219, 209] width 62 height 16
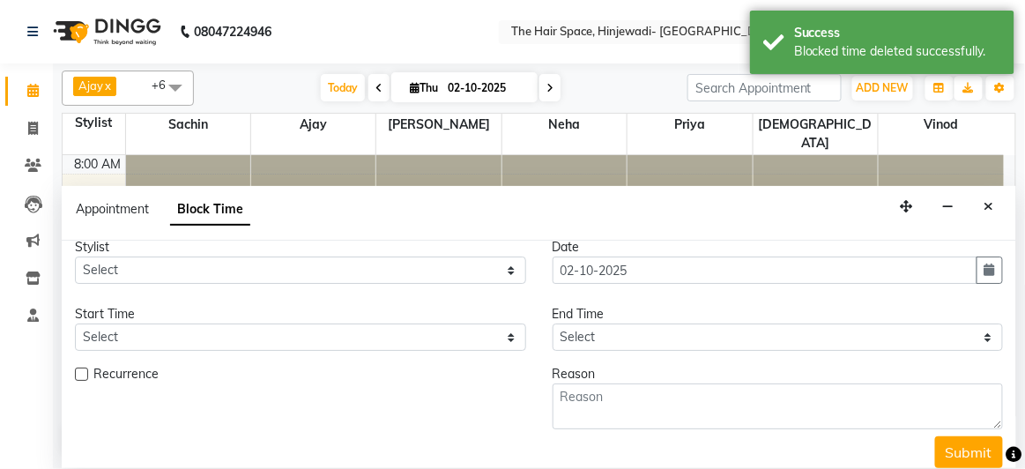
scroll to position [35, 0]
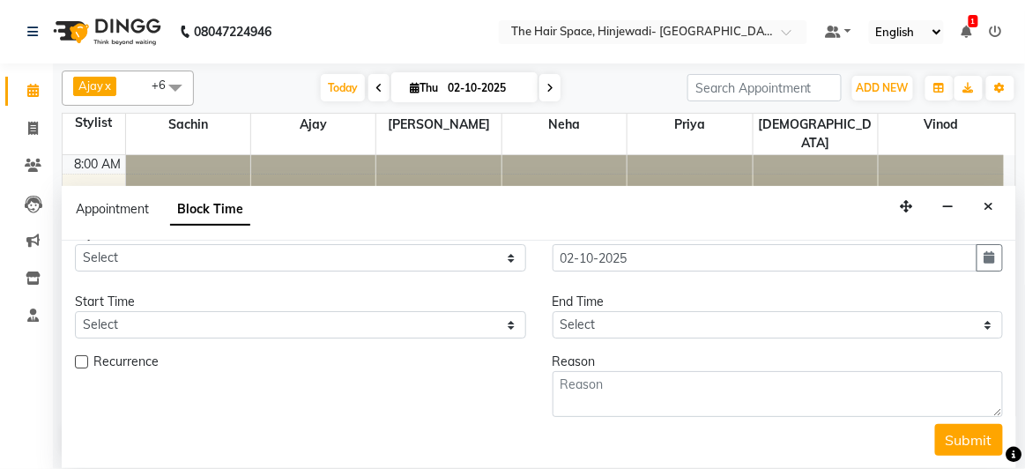
click at [995, 200] on button "Close" at bounding box center [989, 206] width 26 height 27
